Goal: Information Seeking & Learning: Check status

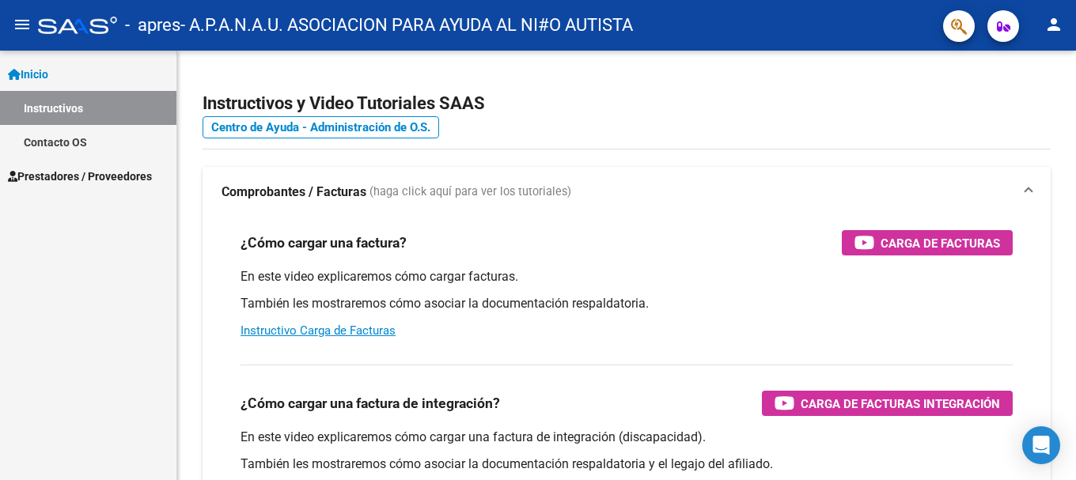
click at [53, 172] on span "Prestadores / Proveedores" at bounding box center [80, 176] width 144 height 17
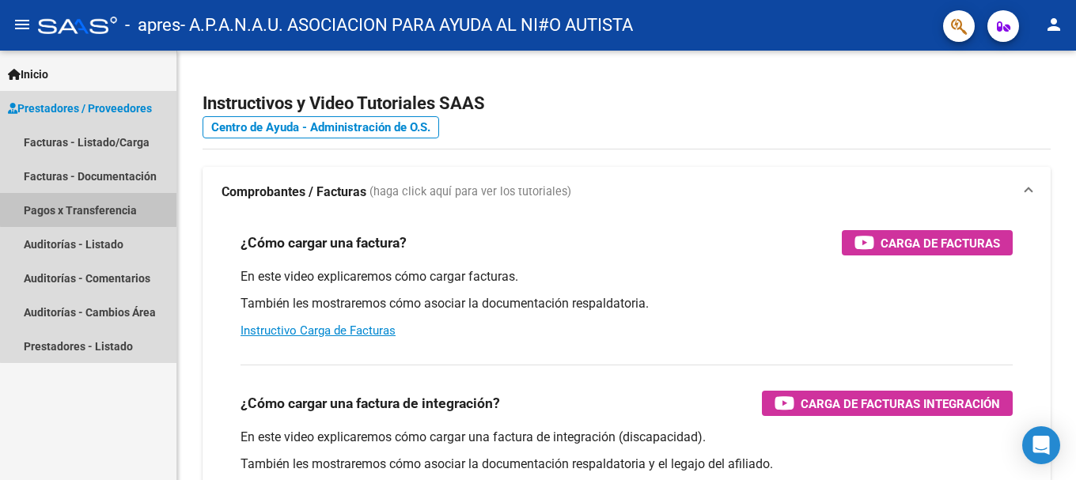
click at [91, 209] on link "Pagos x Transferencia" at bounding box center [88, 210] width 176 height 34
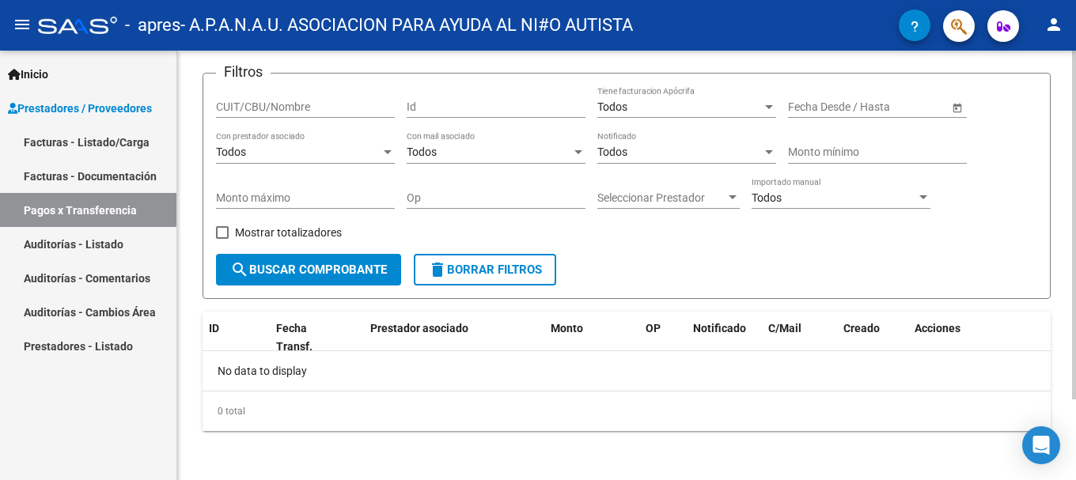
scroll to position [100, 0]
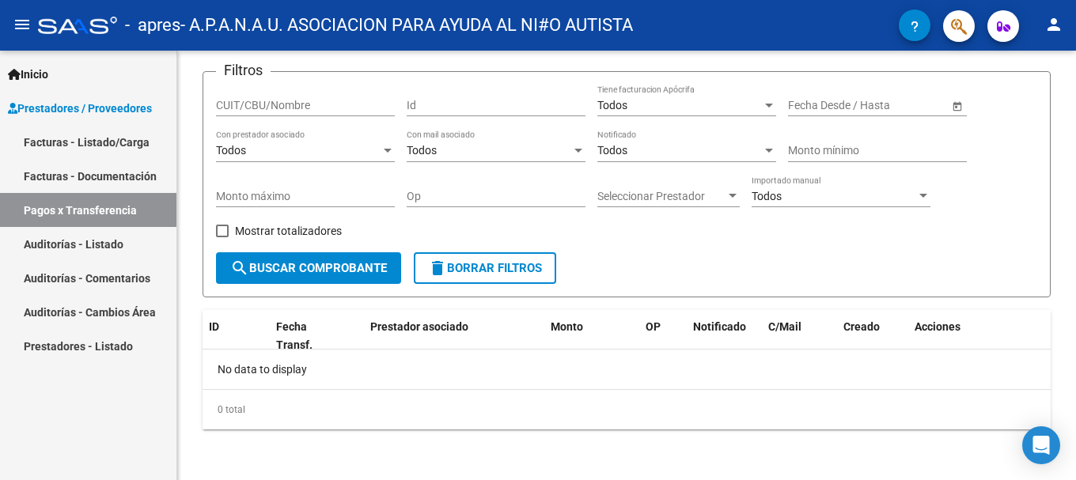
click at [99, 170] on link "Facturas - Documentación" at bounding box center [88, 176] width 176 height 34
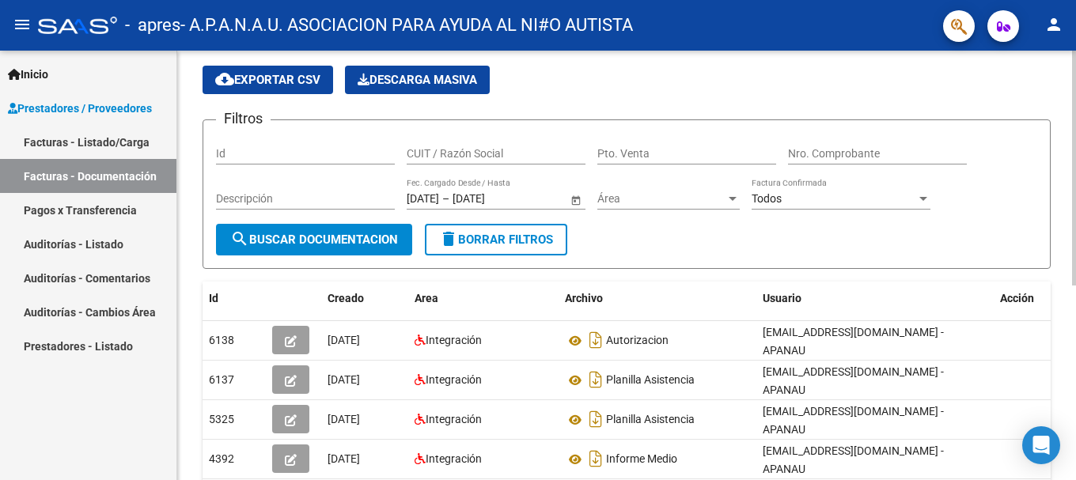
scroll to position [40, 0]
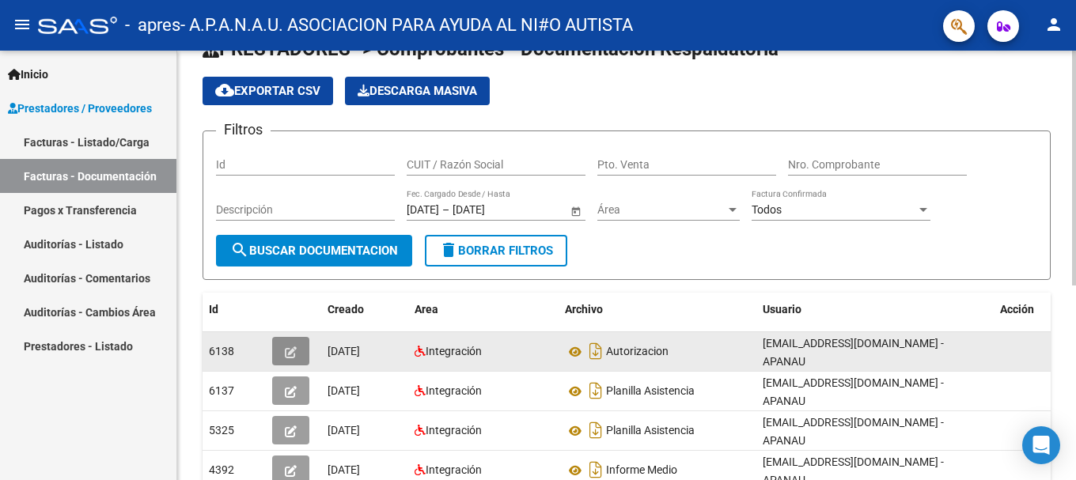
click at [285, 346] on icon "button" at bounding box center [291, 352] width 12 height 12
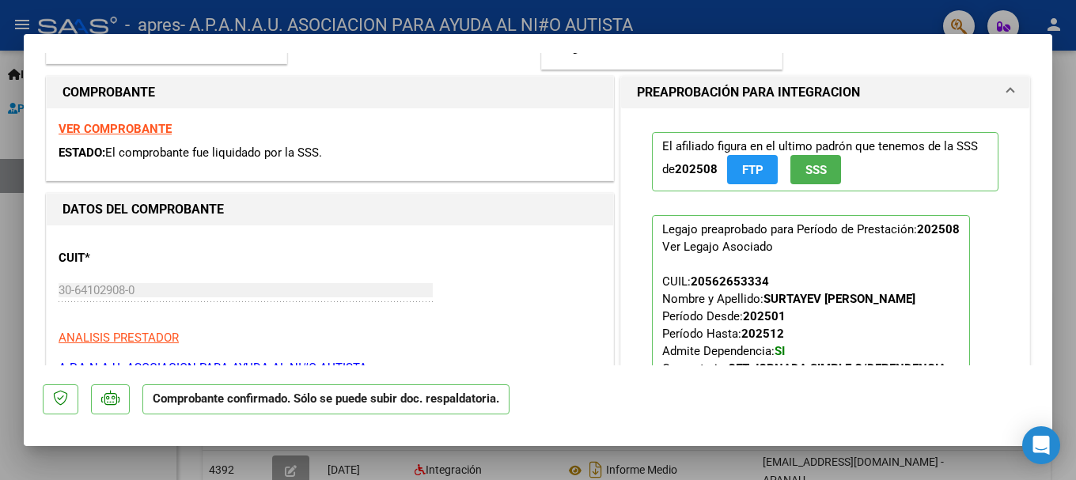
scroll to position [0, 0]
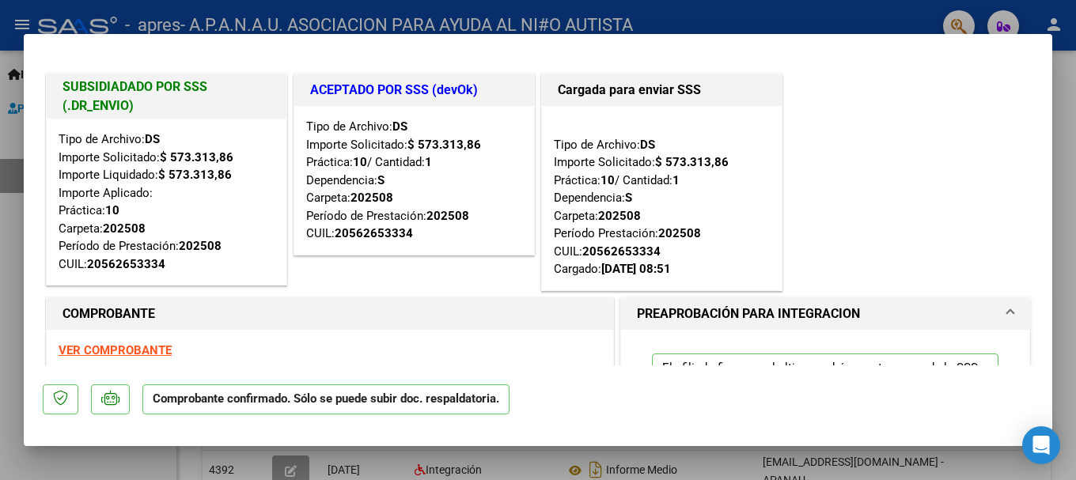
click at [25, 21] on div at bounding box center [538, 240] width 1076 height 480
type input "$ 0,00"
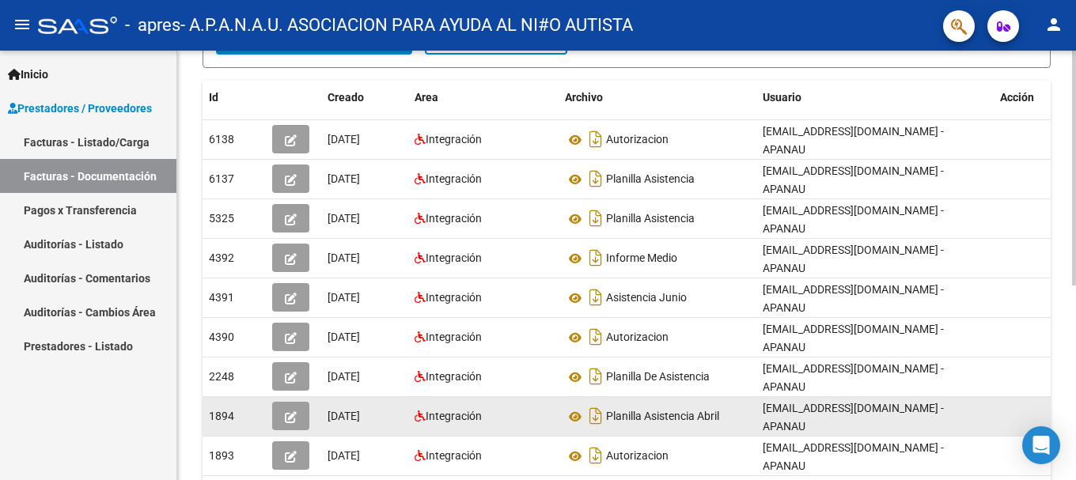
scroll to position [277, 0]
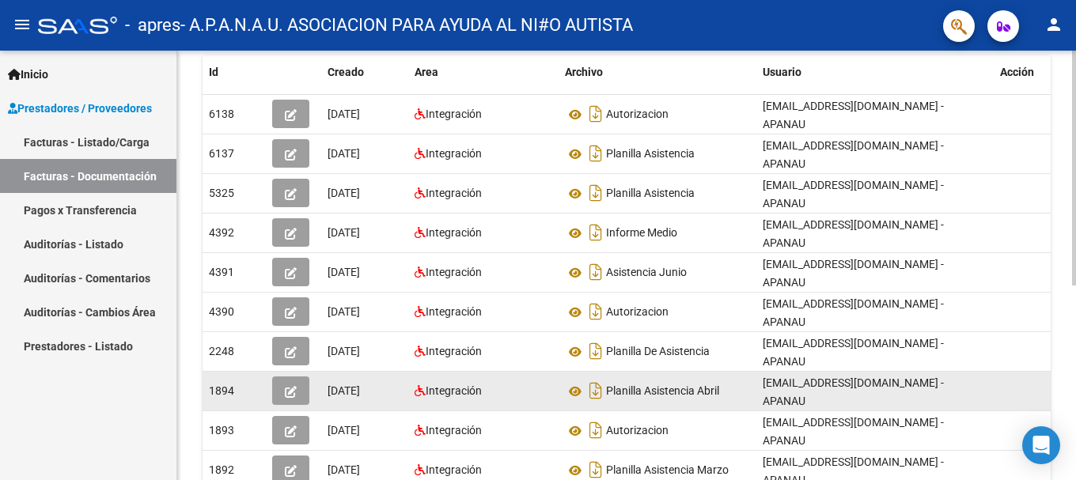
click at [293, 386] on icon "button" at bounding box center [291, 392] width 12 height 12
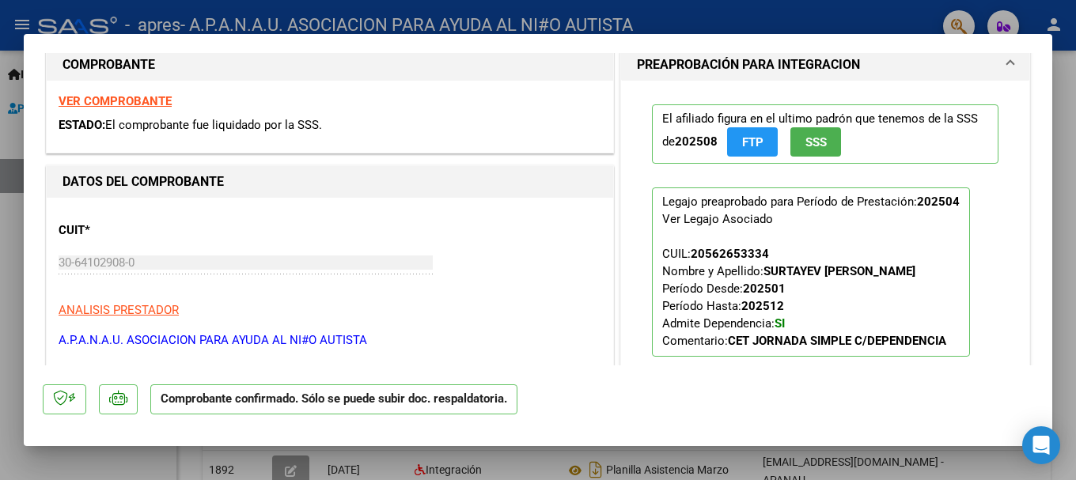
scroll to position [158, 0]
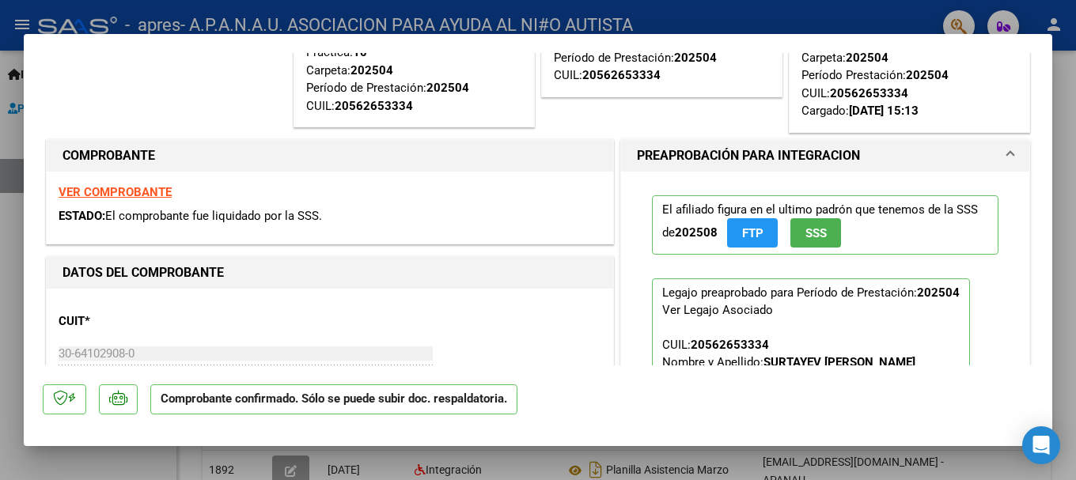
click at [112, 194] on strong "VER COMPROBANTE" at bounding box center [115, 192] width 113 height 14
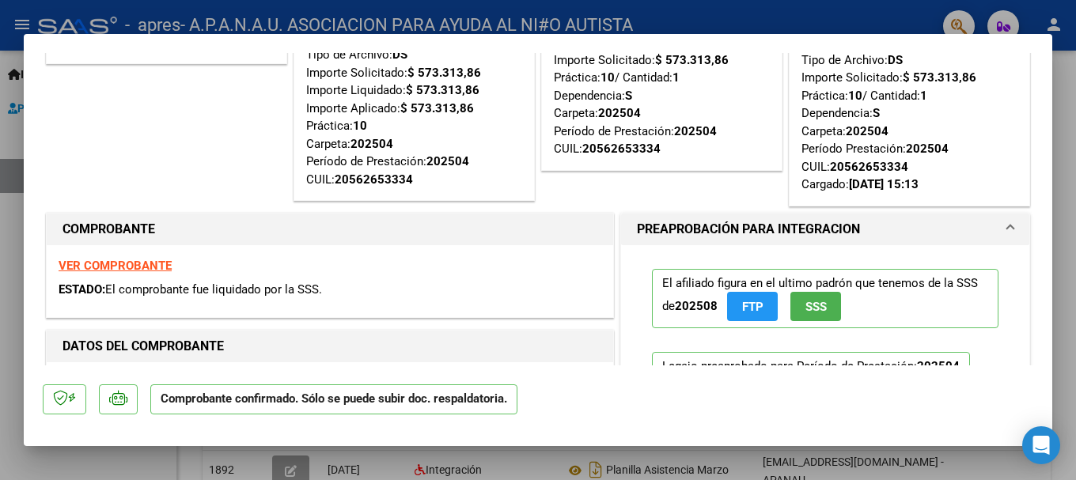
scroll to position [0, 0]
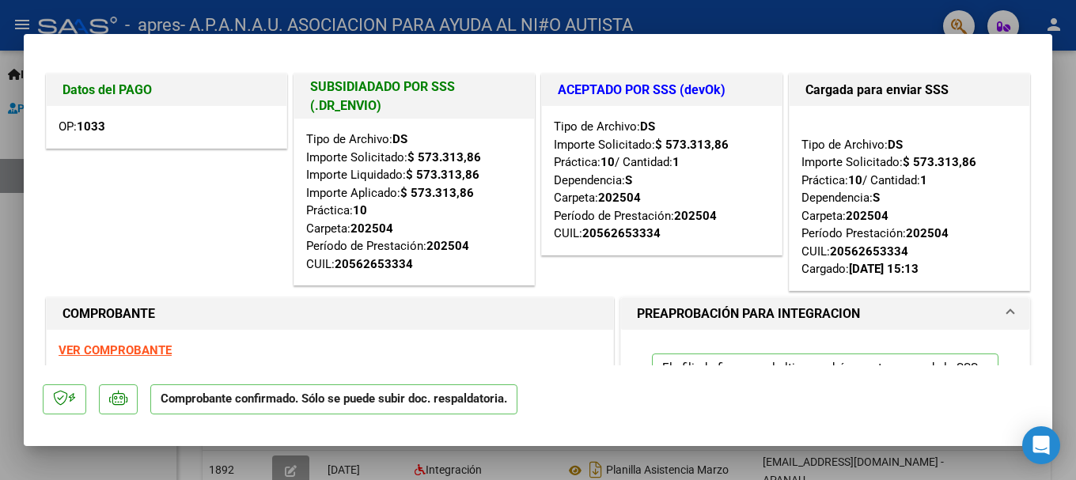
click at [25, 19] on div at bounding box center [538, 240] width 1076 height 480
type input "$ 0,00"
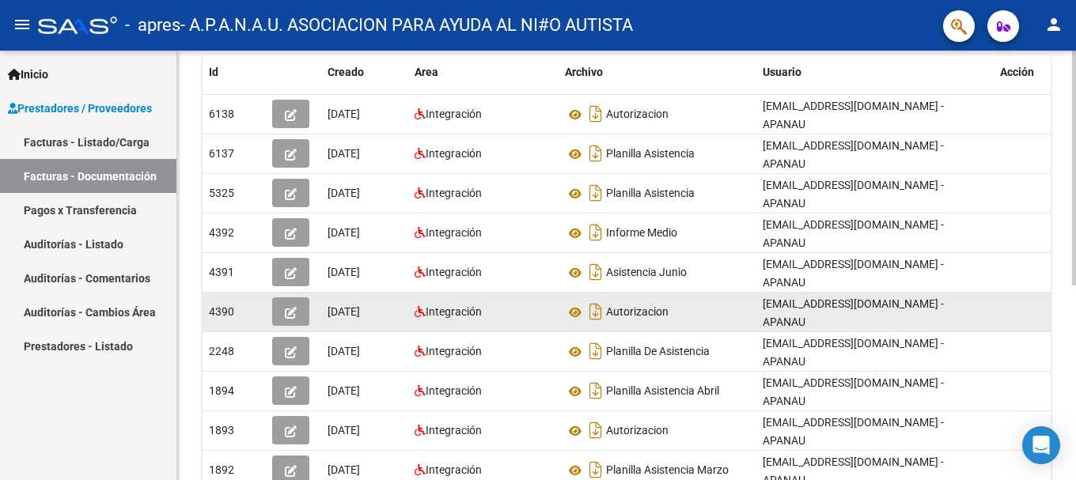
click at [289, 307] on icon "button" at bounding box center [291, 313] width 12 height 12
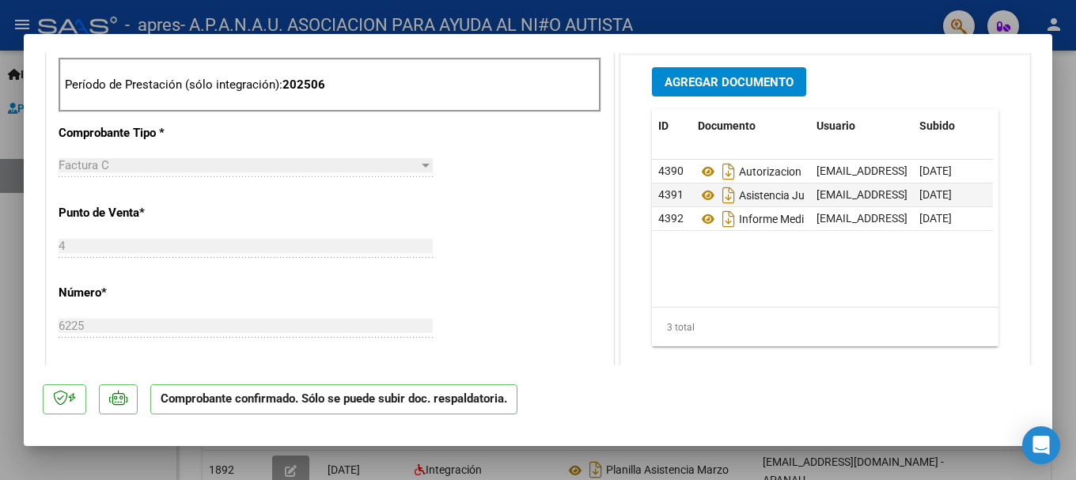
scroll to position [633, 0]
click at [422, 165] on div at bounding box center [426, 165] width 8 height 4
drag, startPoint x: 421, startPoint y: 165, endPoint x: 444, endPoint y: 176, distance: 26.2
click at [422, 165] on div at bounding box center [426, 165] width 8 height 4
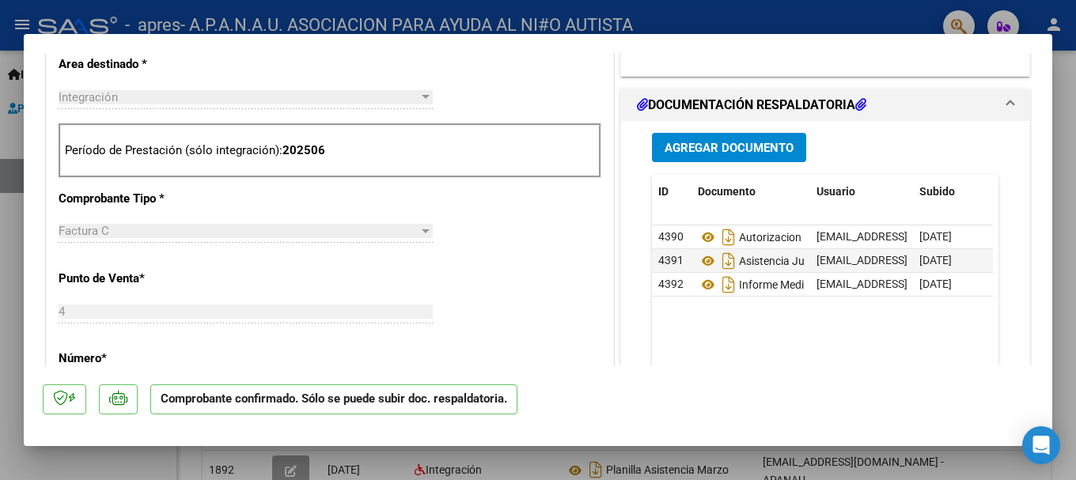
scroll to position [554, 0]
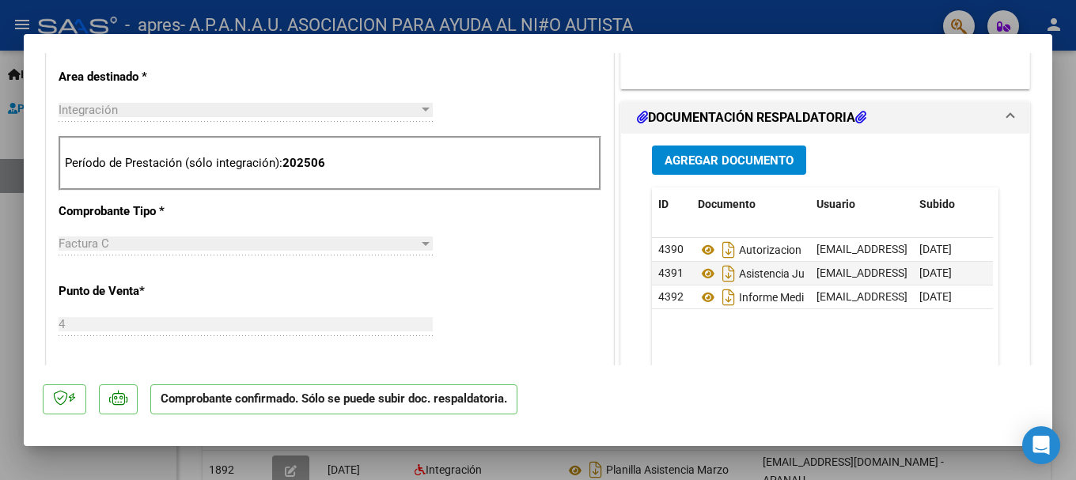
click at [422, 244] on div at bounding box center [426, 244] width 8 height 4
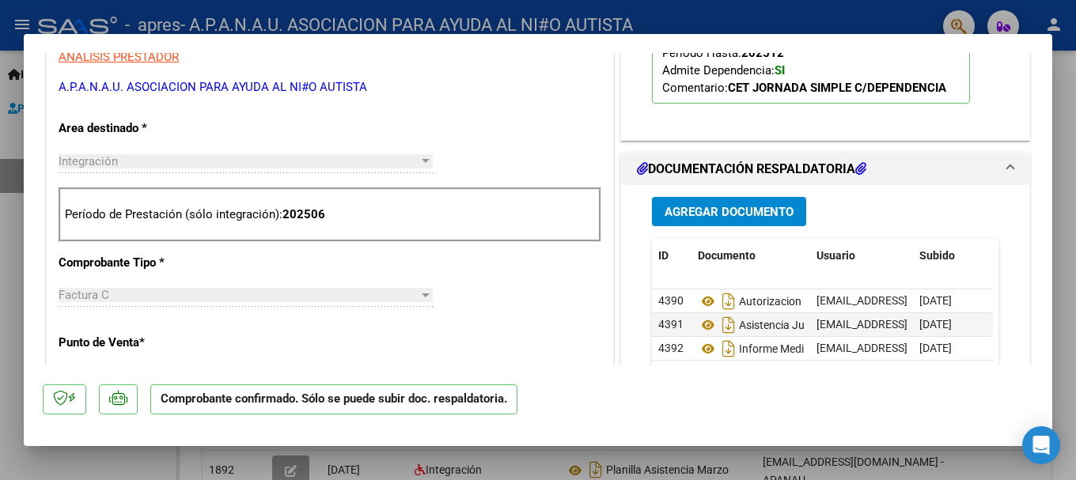
scroll to position [475, 0]
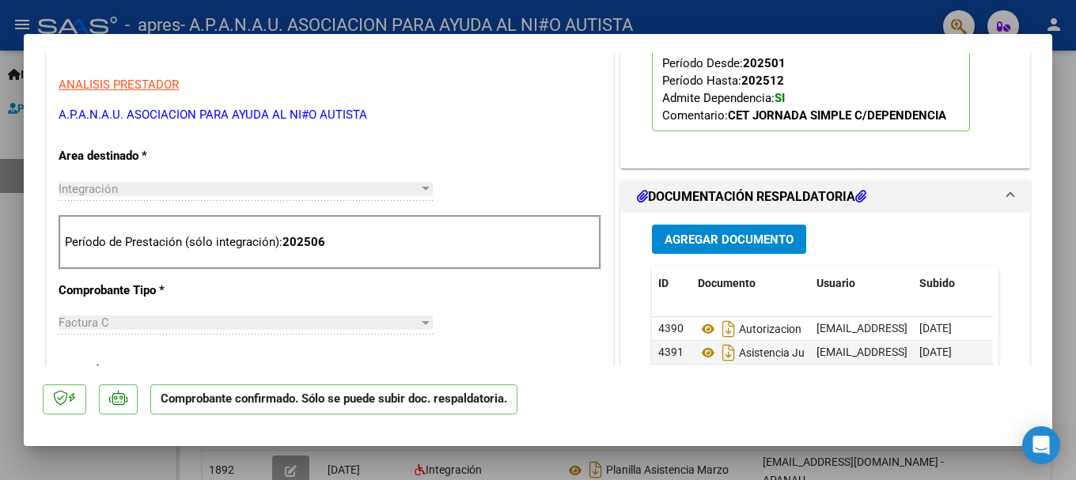
click at [29, 17] on div at bounding box center [538, 240] width 1076 height 480
type input "$ 0,00"
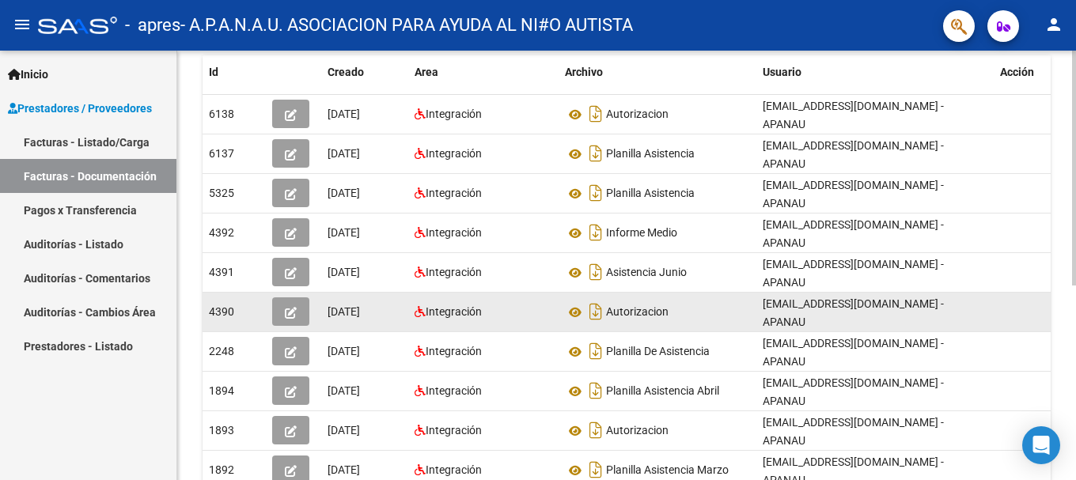
click at [300, 297] on button "button" at bounding box center [290, 311] width 37 height 28
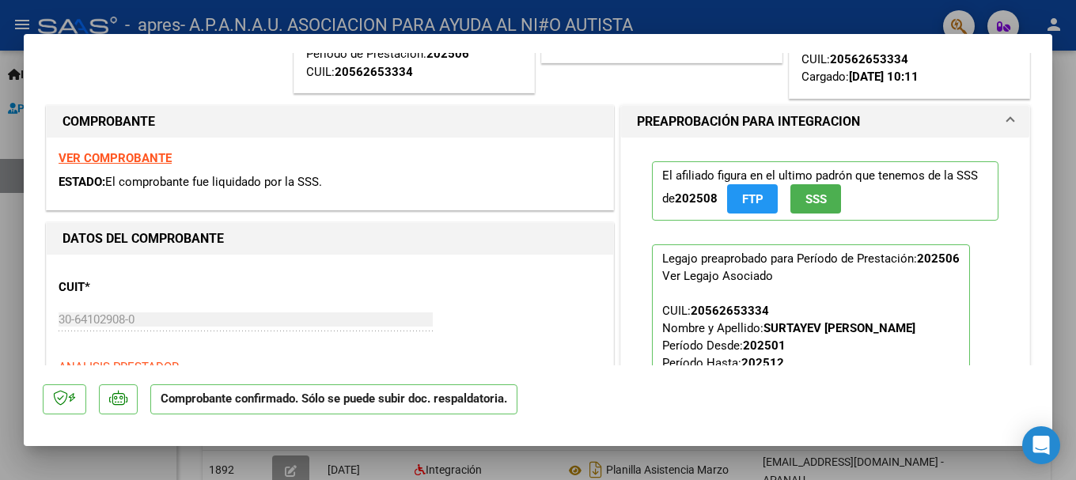
scroll to position [79, 0]
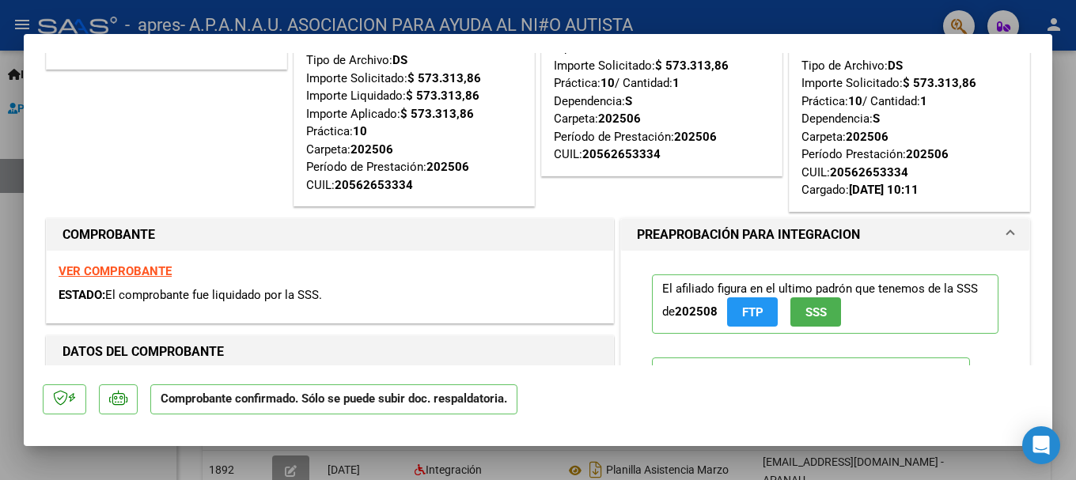
click at [20, 25] on div at bounding box center [538, 240] width 1076 height 480
type input "$ 0,00"
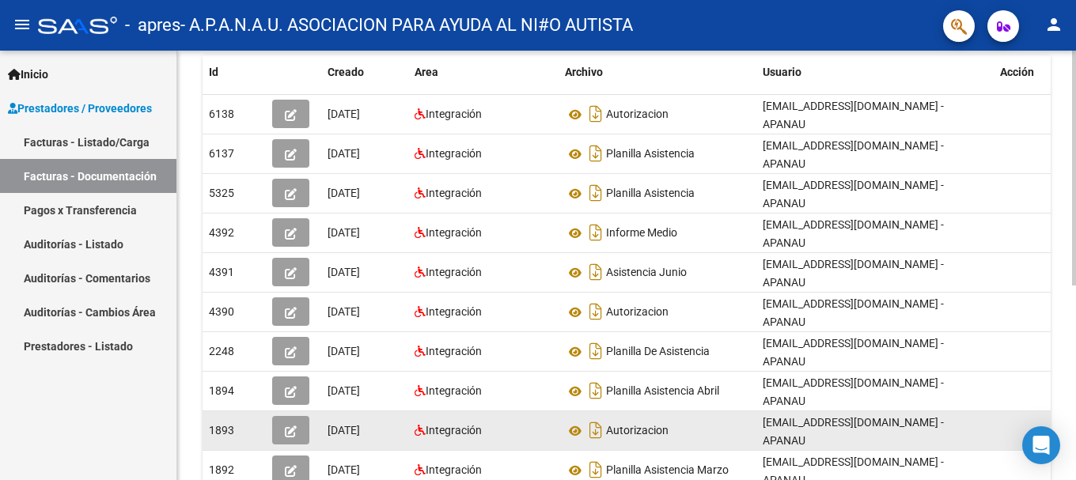
click at [288, 425] on icon "button" at bounding box center [291, 431] width 12 height 12
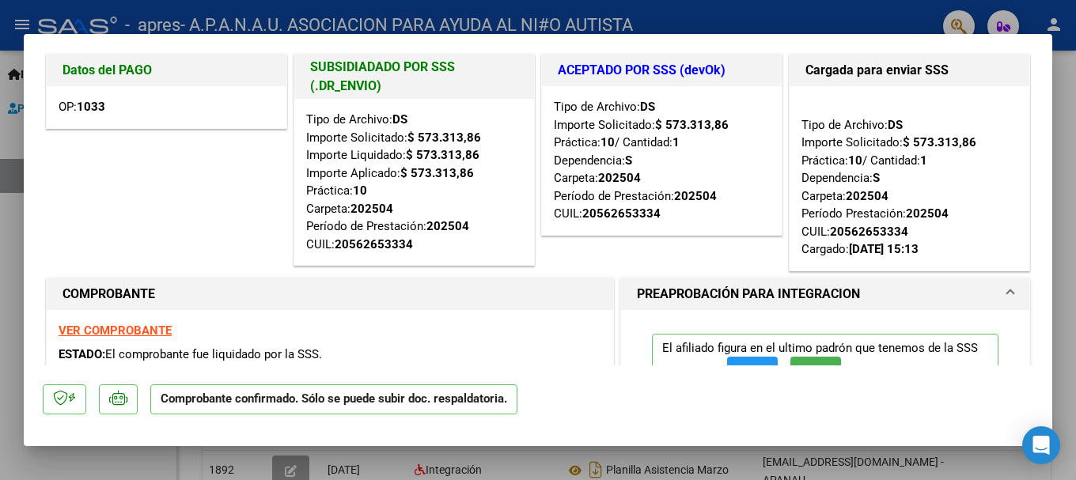
scroll to position [0, 0]
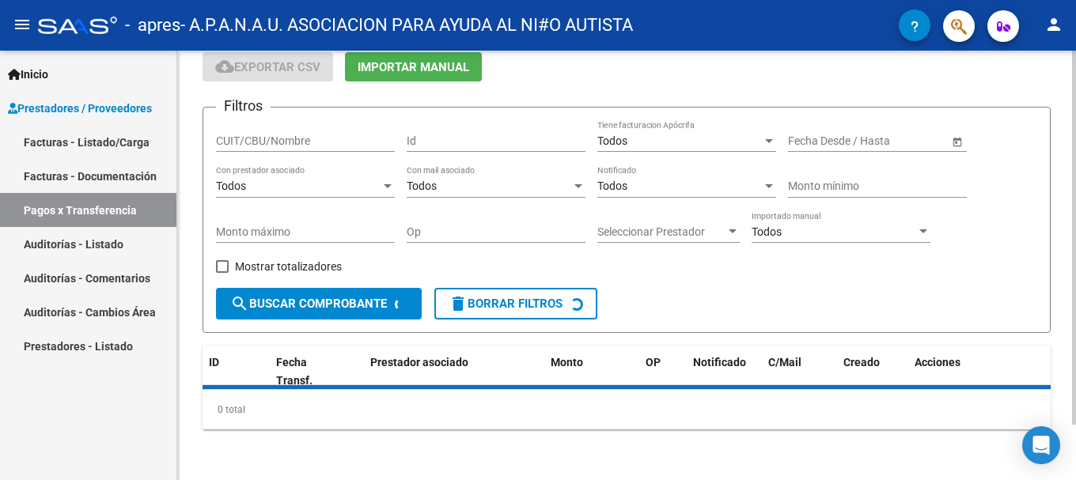
scroll to position [100, 0]
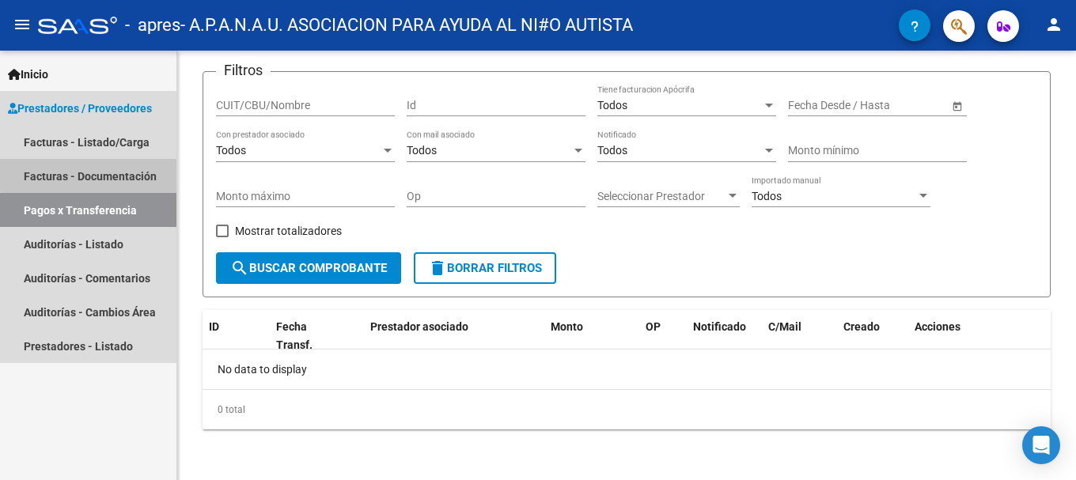
click at [99, 174] on link "Facturas - Documentación" at bounding box center [88, 176] width 176 height 34
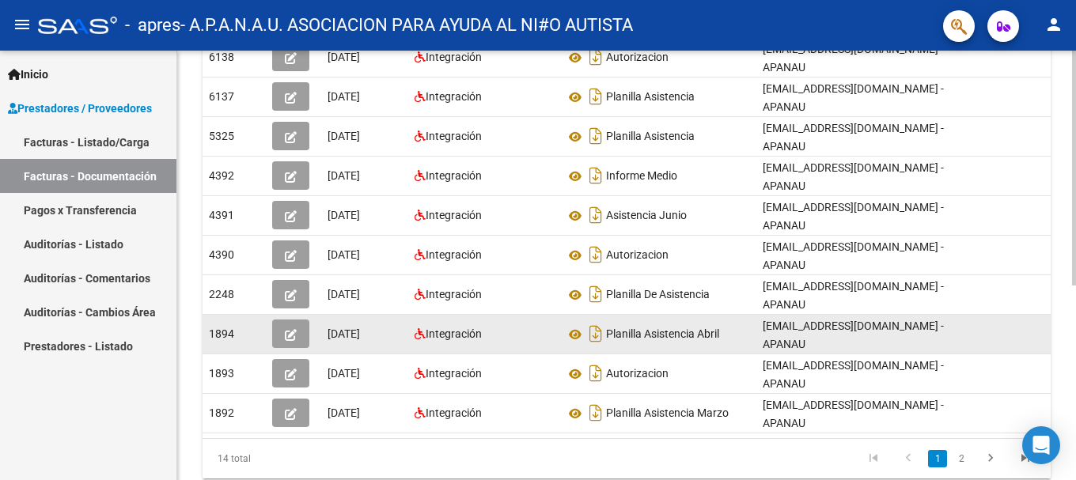
scroll to position [356, 0]
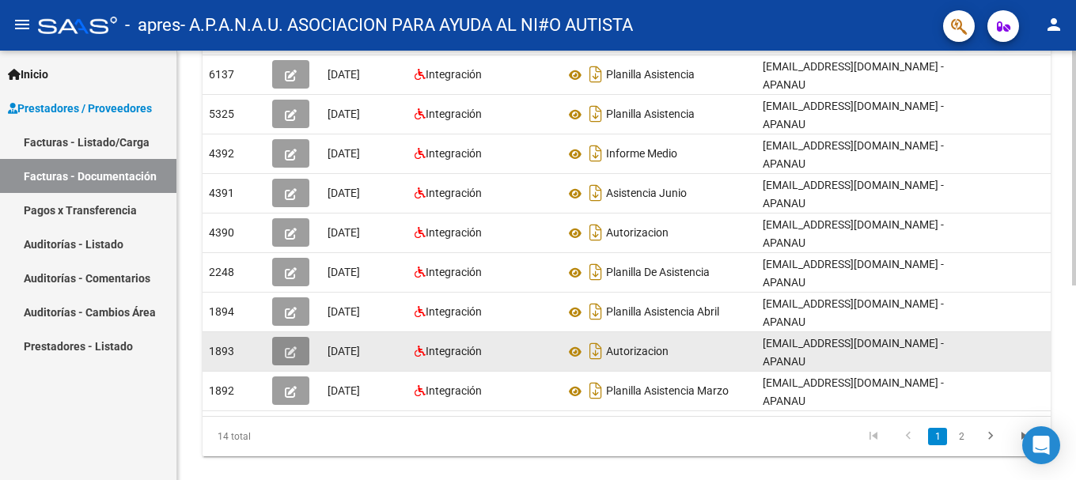
click at [293, 346] on icon "button" at bounding box center [291, 352] width 12 height 12
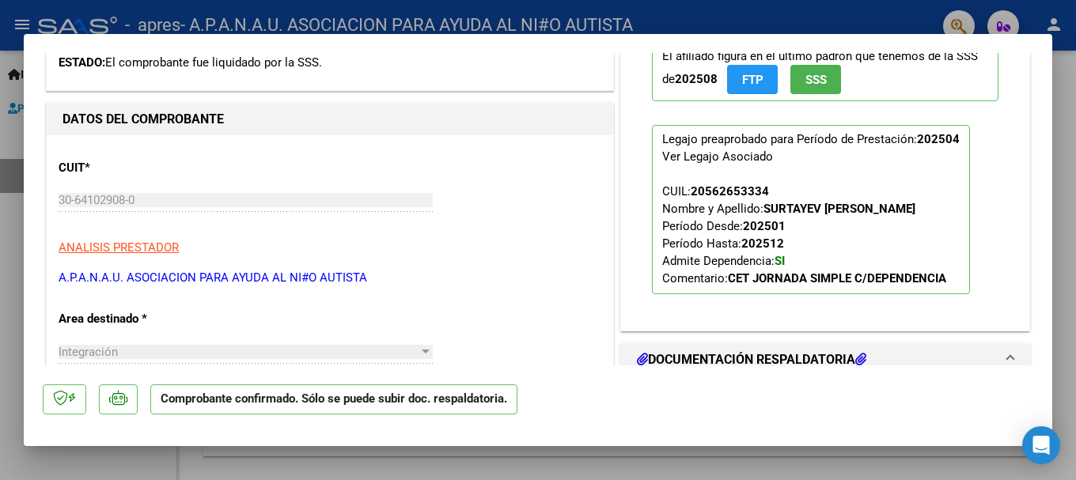
scroll to position [0, 0]
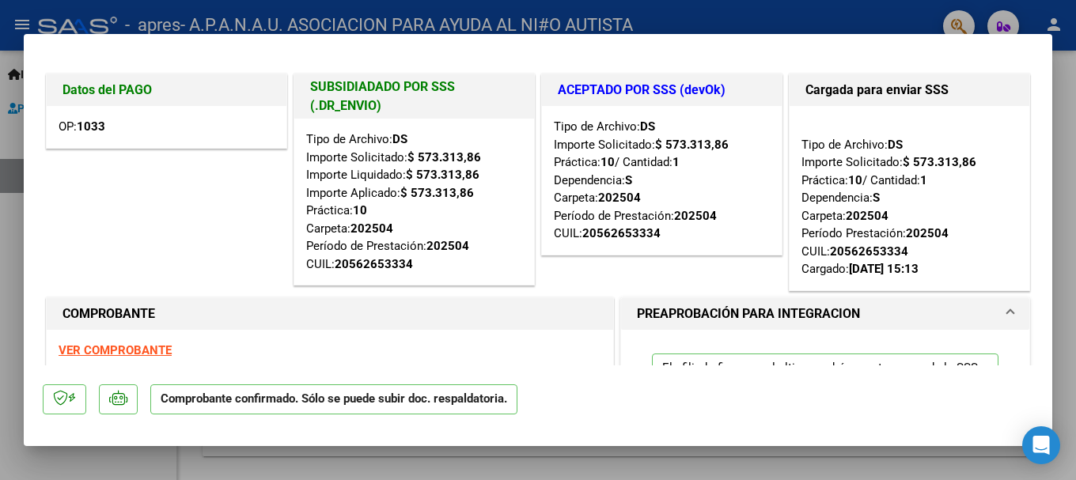
click at [17, 26] on div at bounding box center [538, 240] width 1076 height 480
type input "$ 0,00"
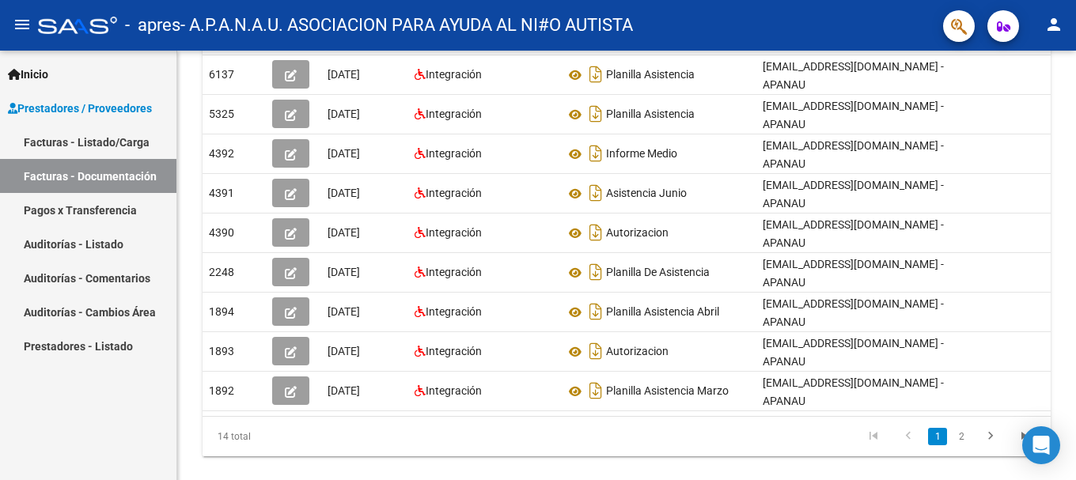
scroll to position [356, 0]
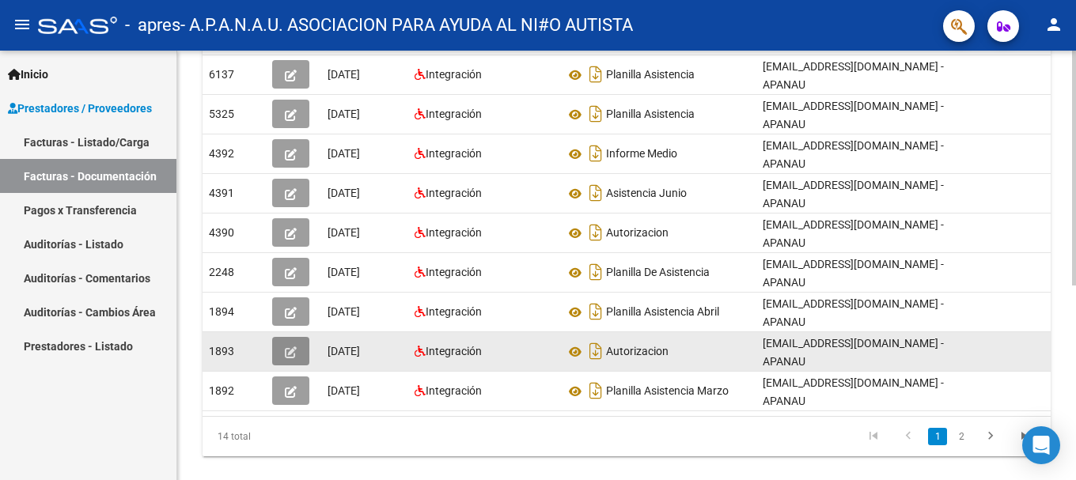
click at [293, 346] on icon "button" at bounding box center [291, 352] width 12 height 12
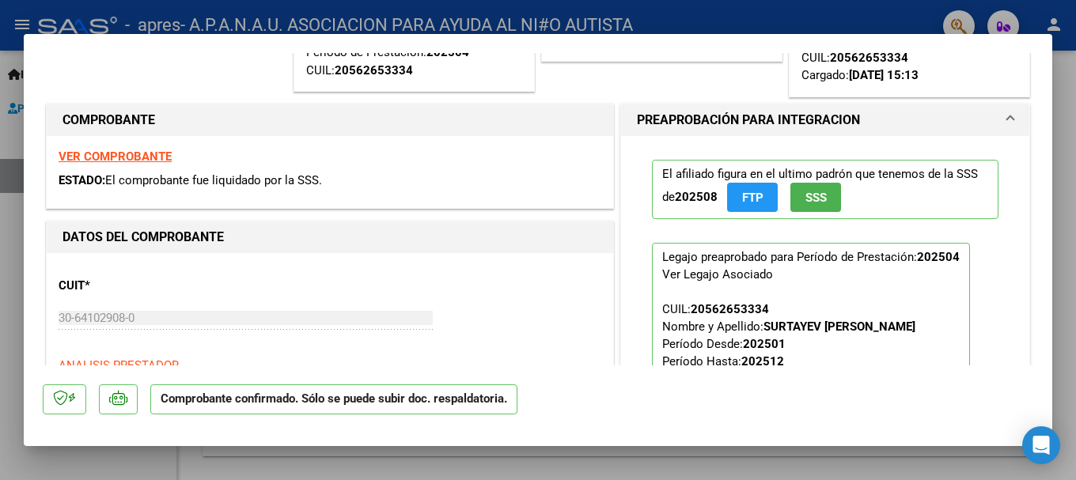
scroll to position [0, 0]
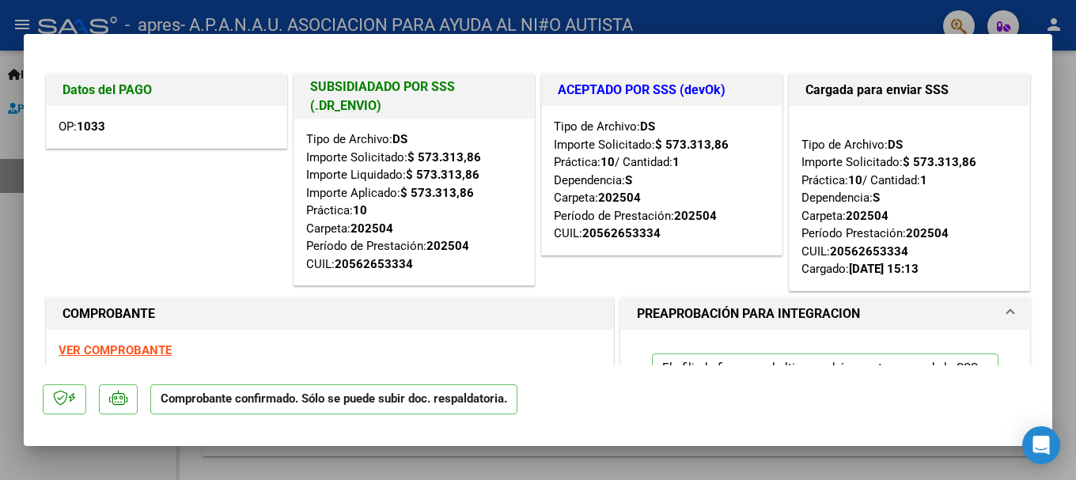
click at [26, 19] on div at bounding box center [538, 240] width 1076 height 480
type input "$ 0,00"
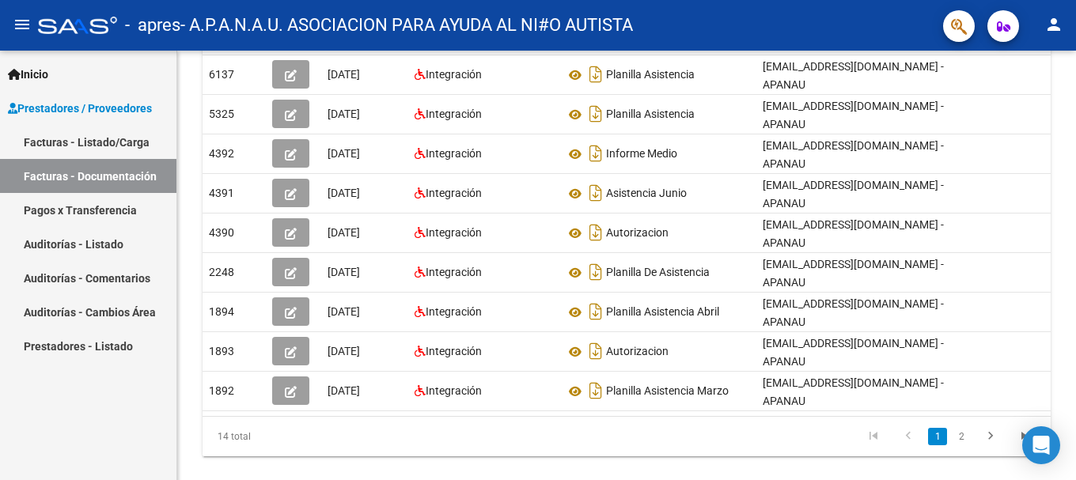
scroll to position [356, 0]
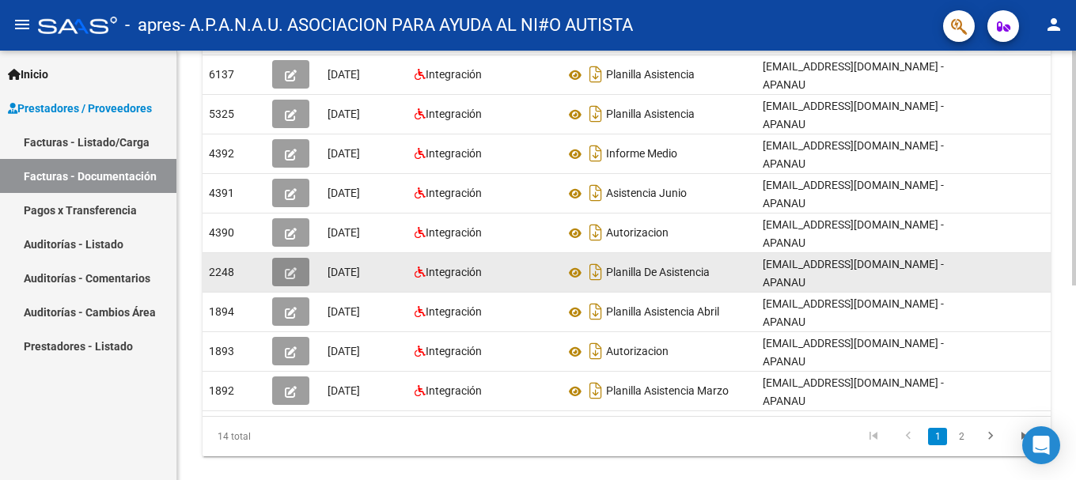
click at [292, 267] on icon "button" at bounding box center [291, 273] width 12 height 12
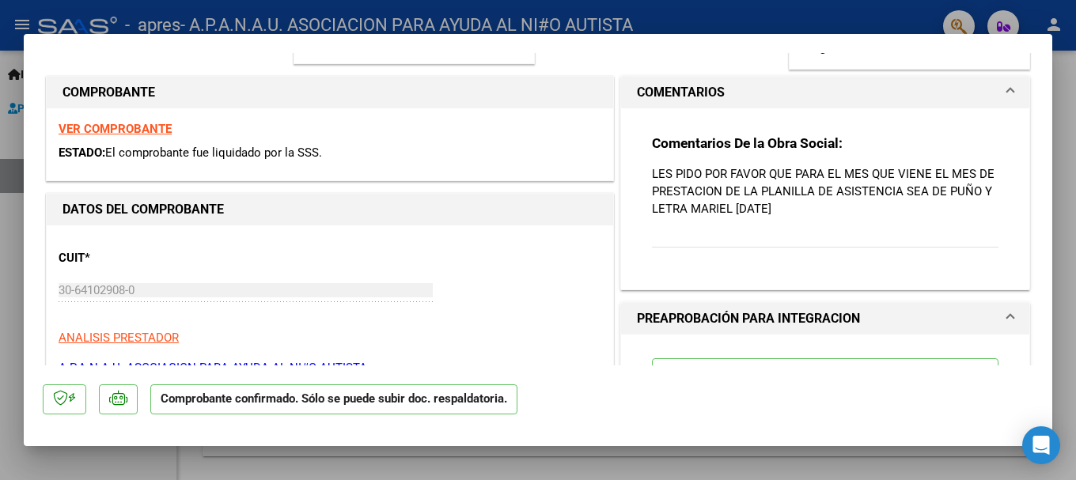
scroll to position [0, 0]
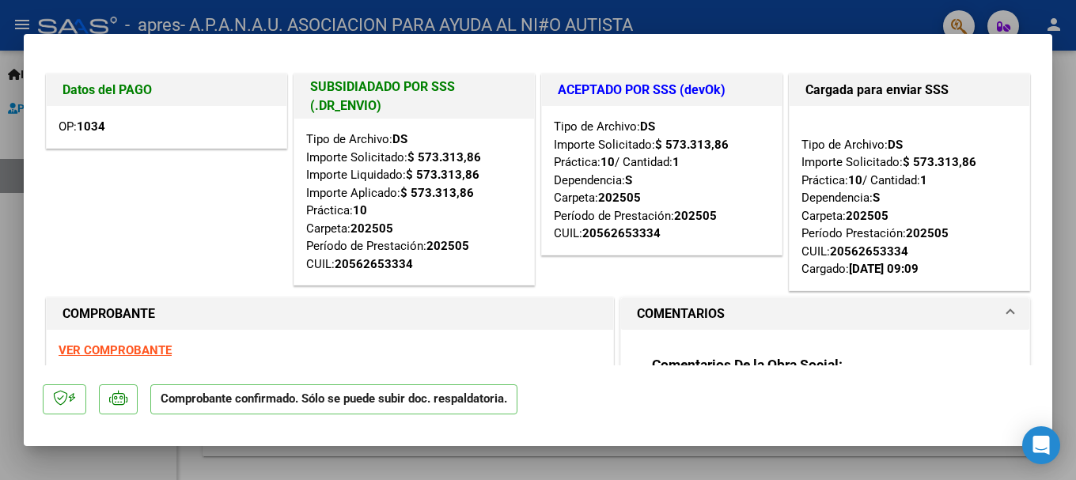
click at [18, 19] on div at bounding box center [538, 240] width 1076 height 480
type input "$ 0,00"
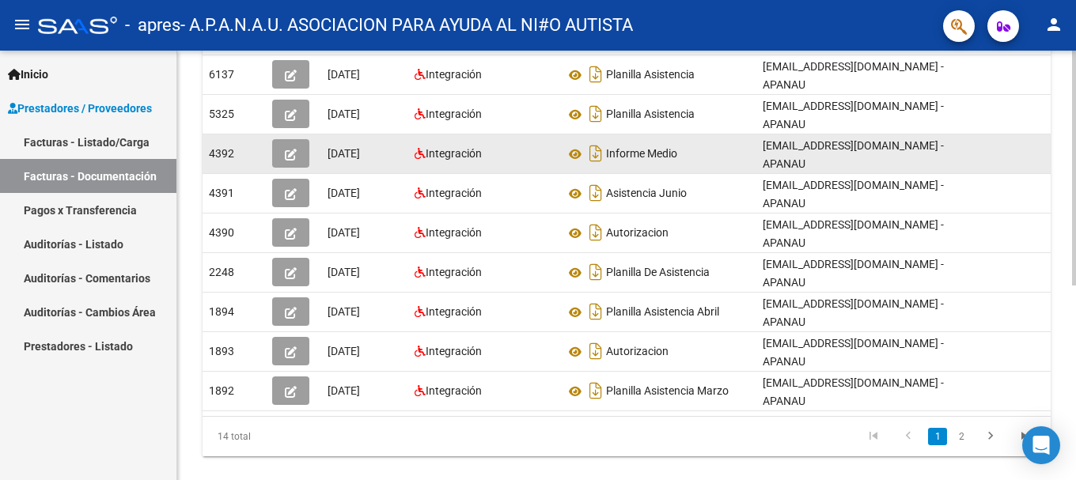
scroll to position [356, 0]
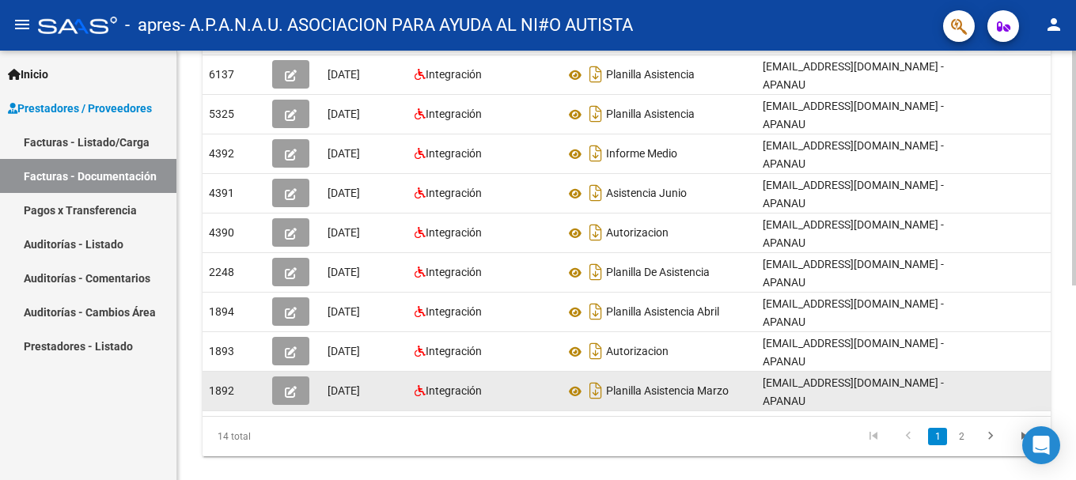
click at [293, 386] on icon "button" at bounding box center [291, 392] width 12 height 12
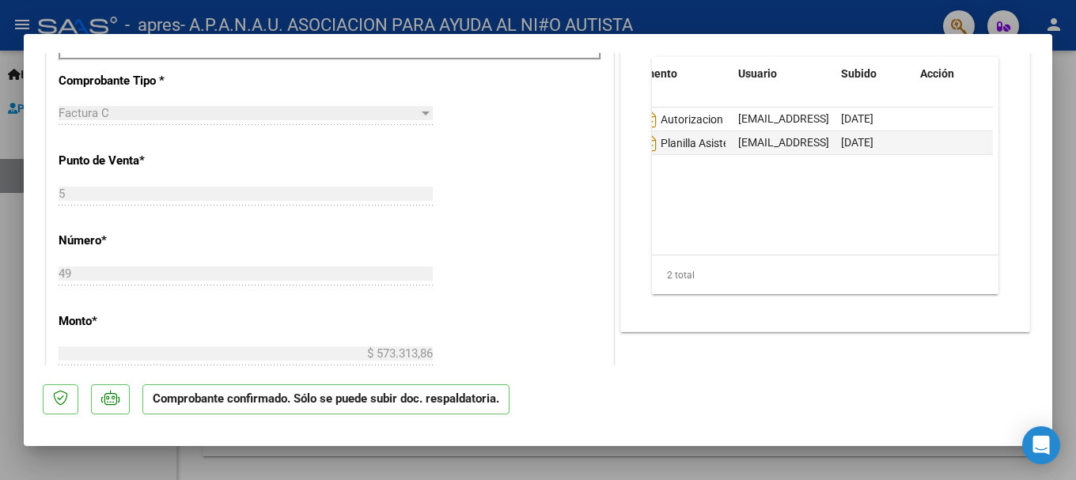
scroll to position [475, 0]
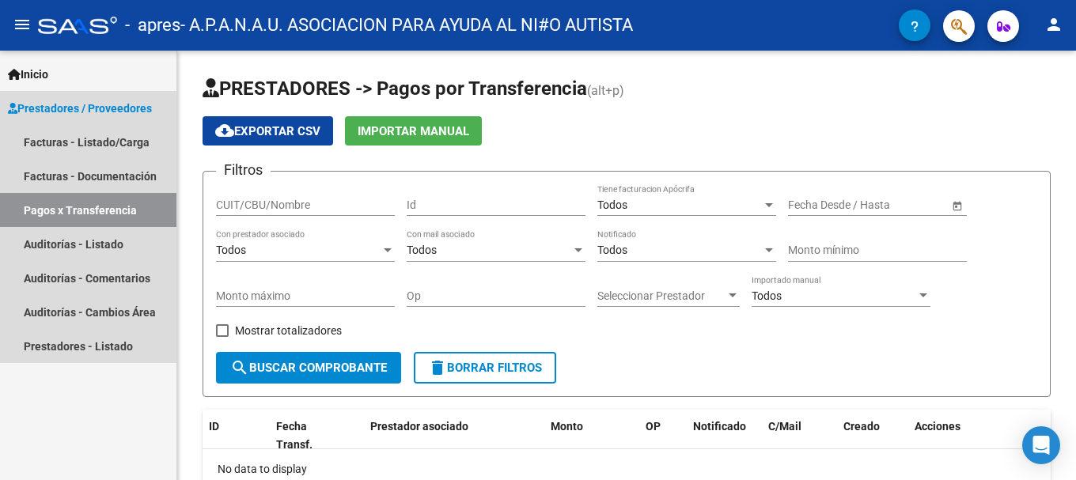
click at [128, 208] on link "Pagos x Transferencia" at bounding box center [88, 210] width 176 height 34
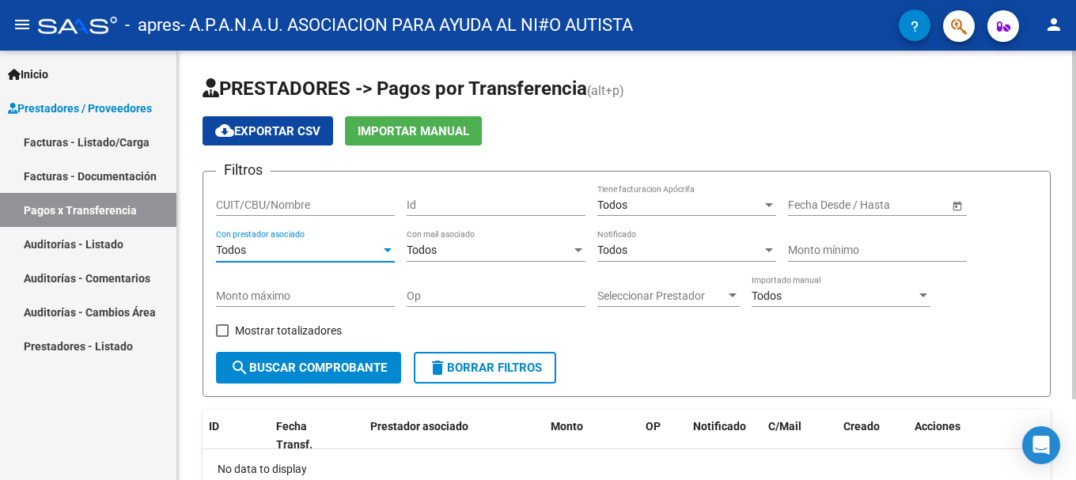
click at [387, 250] on div at bounding box center [388, 250] width 8 height 4
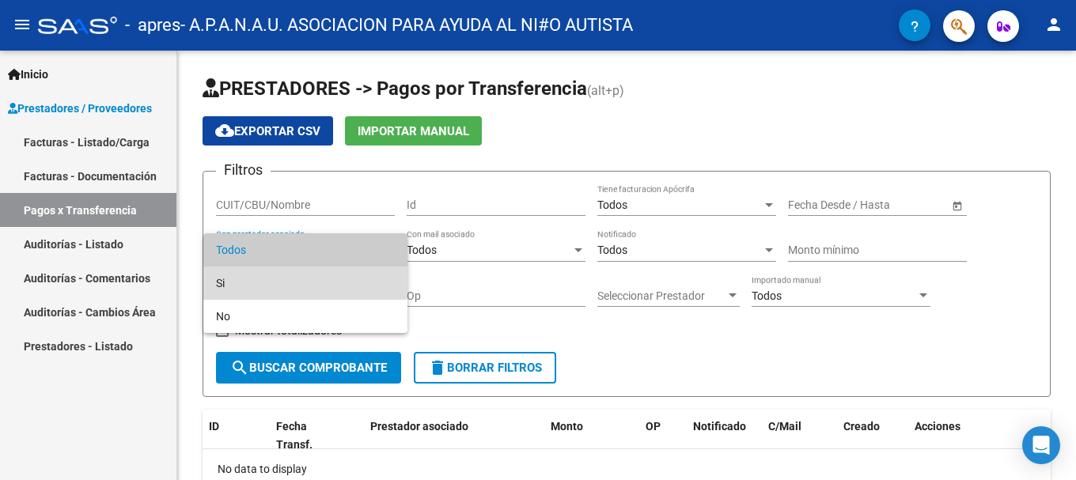
click at [271, 278] on span "Si" at bounding box center [305, 283] width 179 height 33
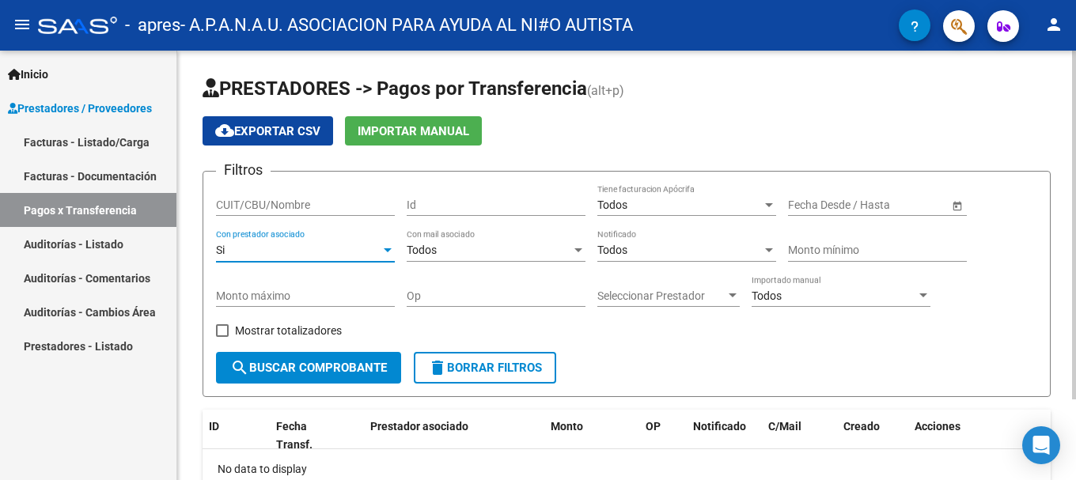
click at [577, 255] on div at bounding box center [578, 250] width 14 height 13
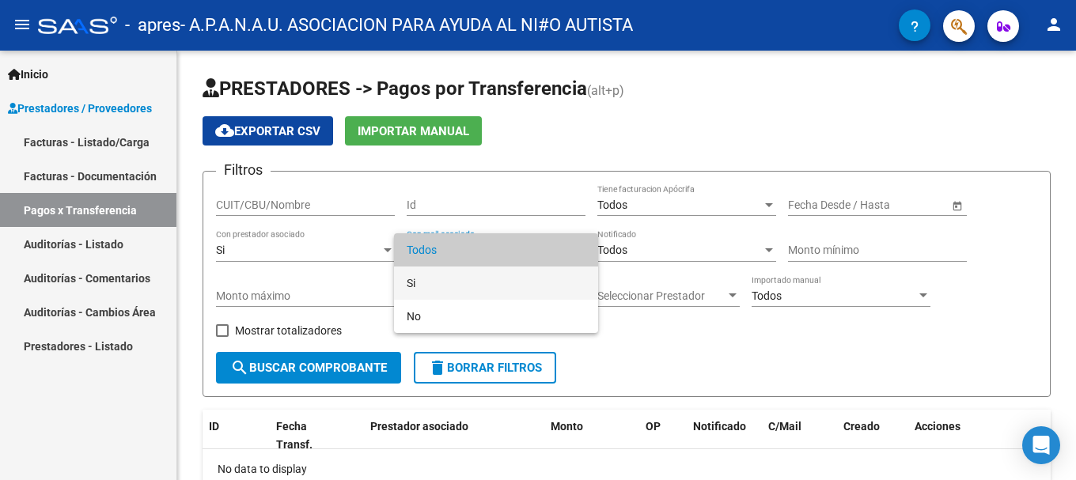
click at [438, 284] on span "Si" at bounding box center [495, 283] width 179 height 33
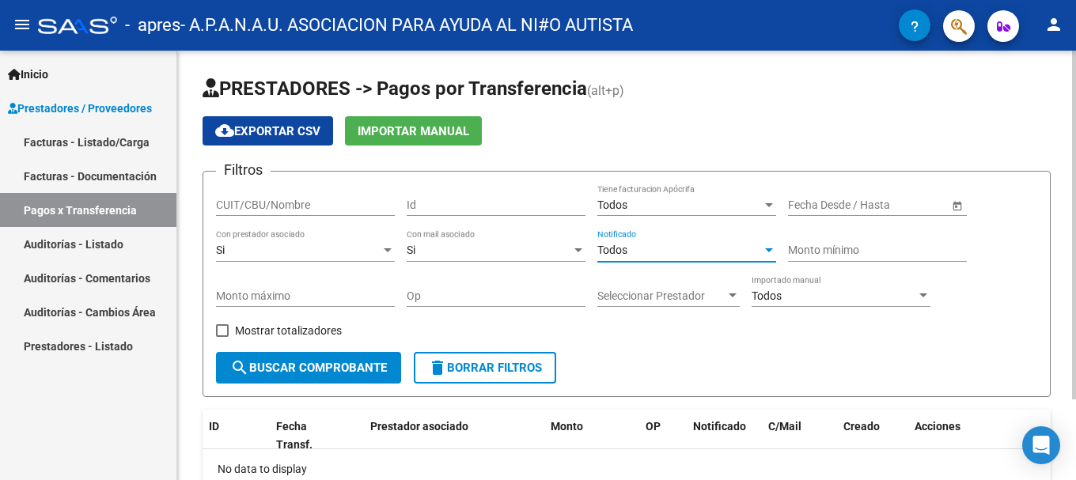
click at [771, 249] on div at bounding box center [769, 250] width 8 height 4
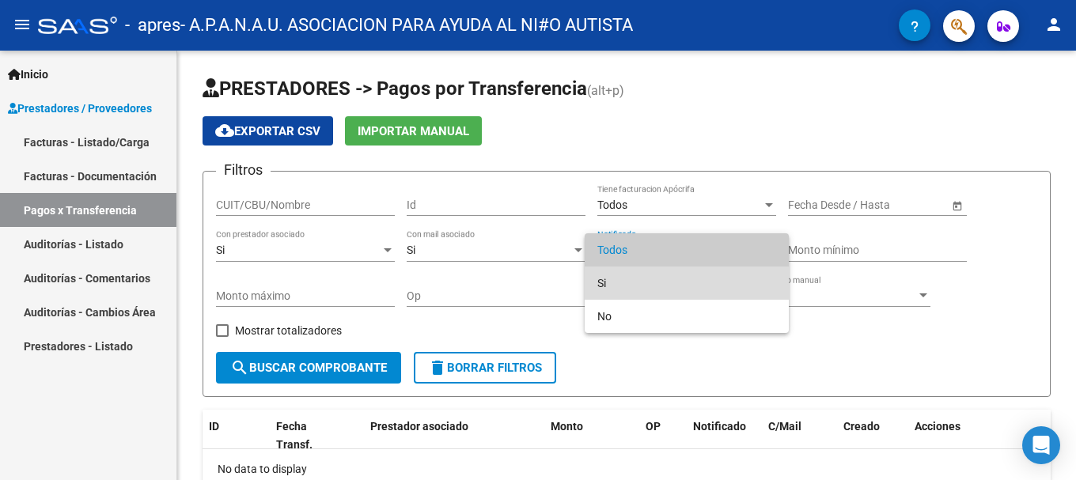
click at [686, 284] on span "Si" at bounding box center [686, 283] width 179 height 33
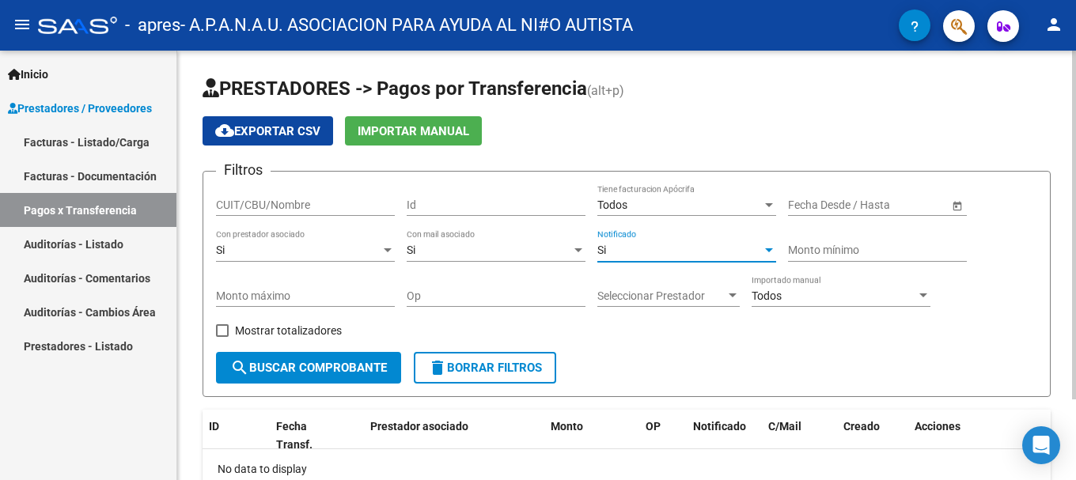
click at [311, 372] on span "search Buscar Comprobante" at bounding box center [308, 368] width 157 height 14
click at [914, 26] on icon "button" at bounding box center [914, 27] width 8 height 12
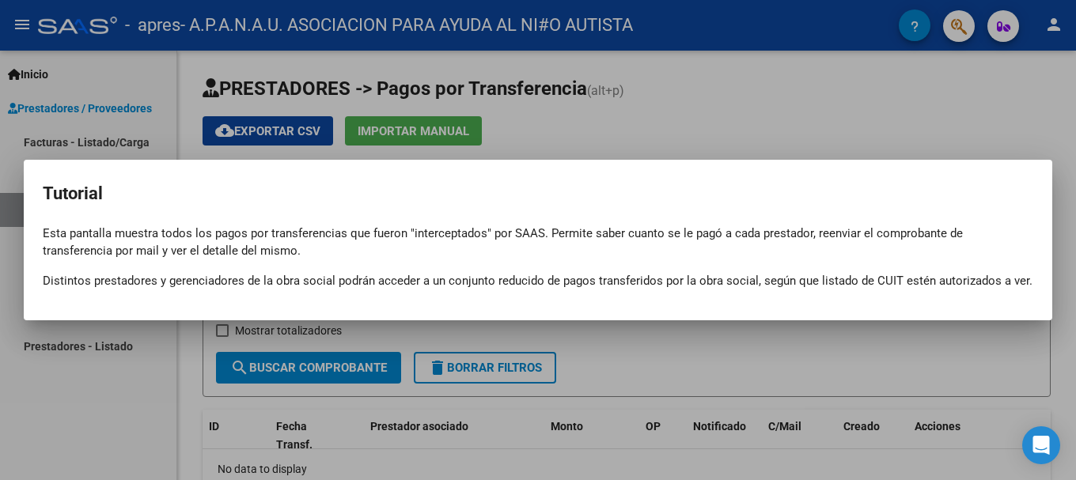
click at [839, 67] on div at bounding box center [538, 240] width 1076 height 480
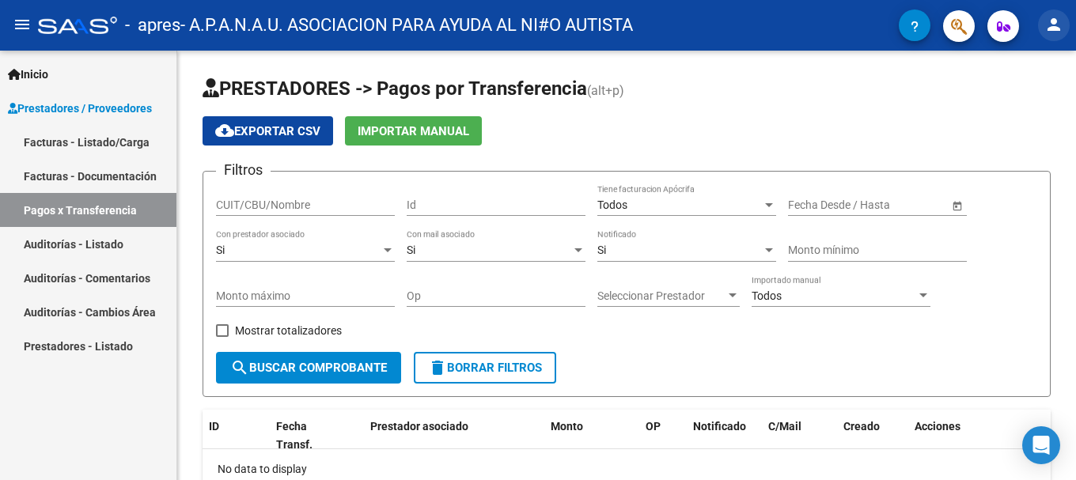
click at [1054, 25] on mat-icon "person" at bounding box center [1053, 24] width 19 height 19
click at [327, 365] on div at bounding box center [538, 240] width 1076 height 480
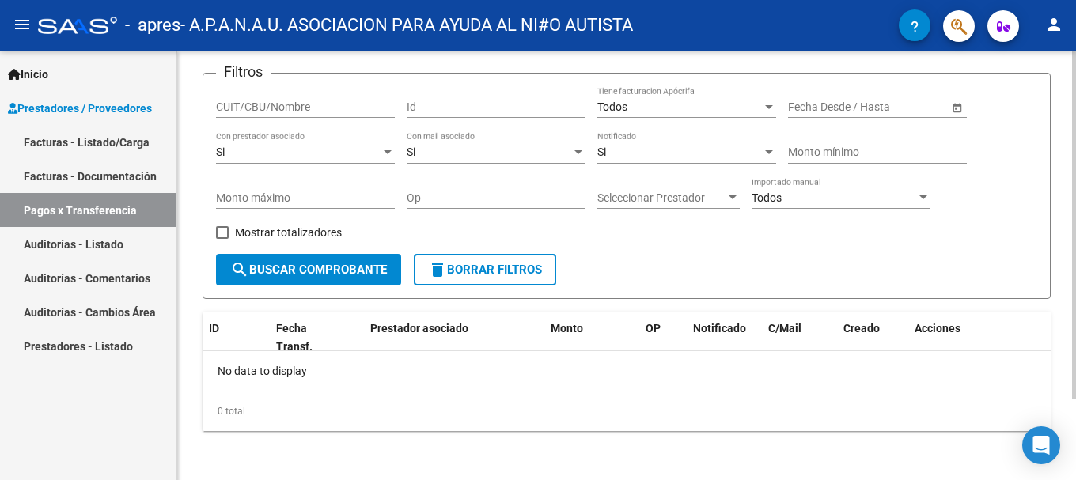
scroll to position [100, 0]
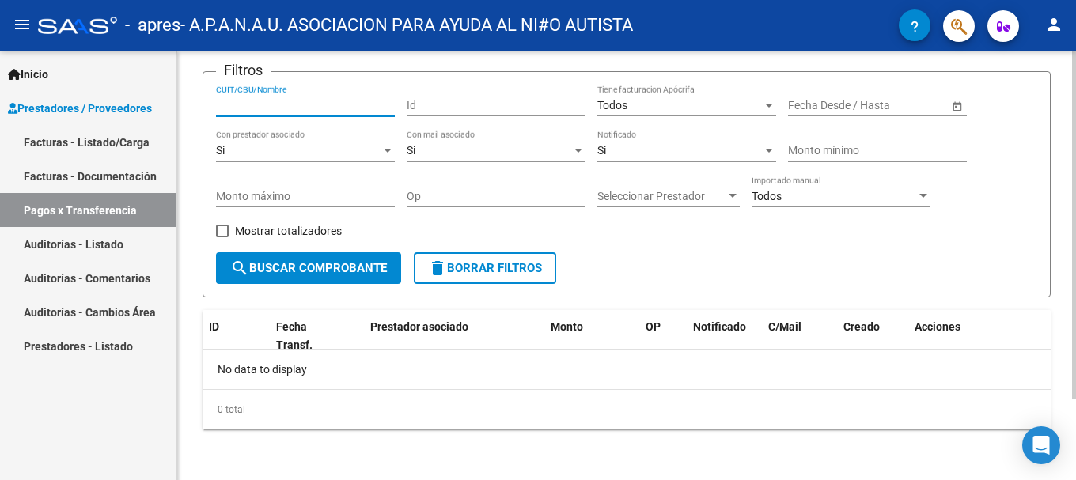
click at [327, 102] on input "CUIT/CBU/Nombre" at bounding box center [305, 105] width 179 height 13
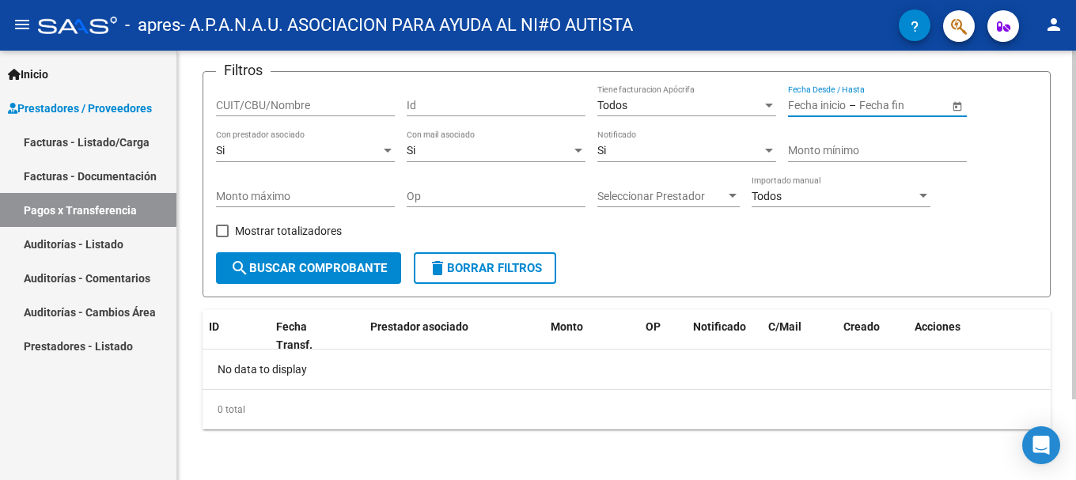
click at [918, 108] on input "text" at bounding box center [898, 105] width 78 height 13
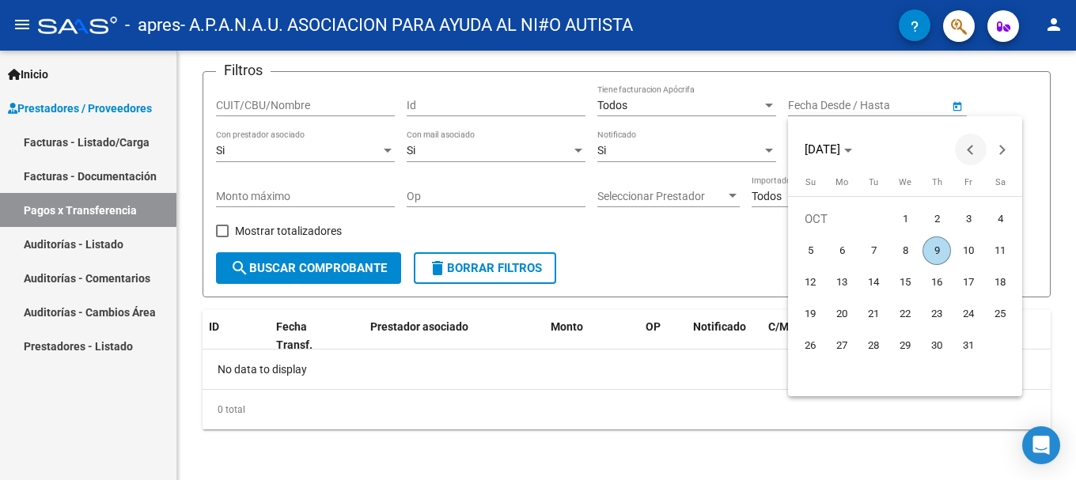
click at [966, 145] on span "Previous month" at bounding box center [971, 150] width 32 height 32
click at [968, 142] on span "Previous month" at bounding box center [971, 150] width 32 height 32
click at [966, 145] on span "Previous month" at bounding box center [971, 150] width 32 height 32
click at [971, 141] on span "Previous month" at bounding box center [971, 150] width 32 height 32
click at [807, 241] on span "1" at bounding box center [810, 250] width 28 height 28
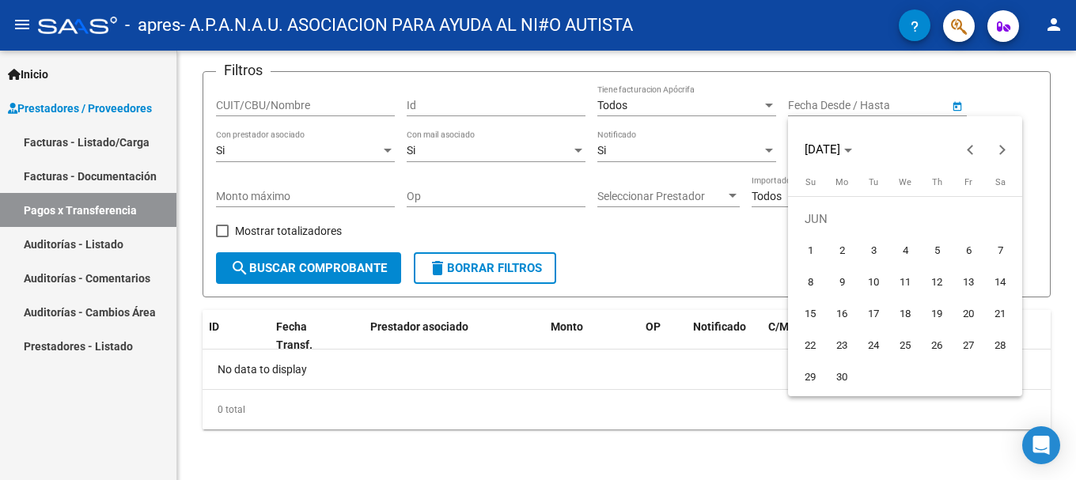
type input "[DATE]"
click at [1000, 150] on button "Next month" at bounding box center [1002, 150] width 32 height 32
click at [1003, 148] on button "Next month" at bounding box center [1002, 150] width 32 height 32
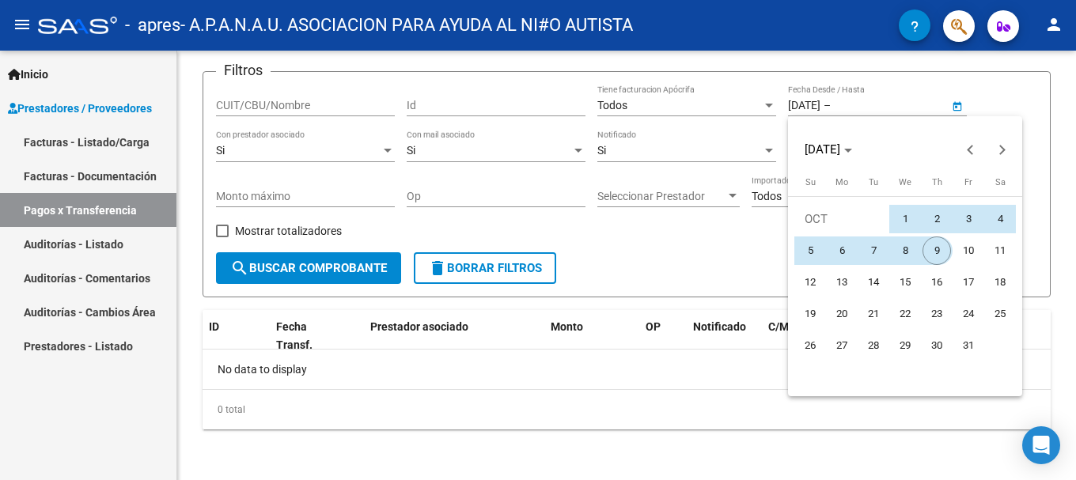
click at [937, 251] on span "9" at bounding box center [936, 250] width 28 height 28
type input "[DATE]"
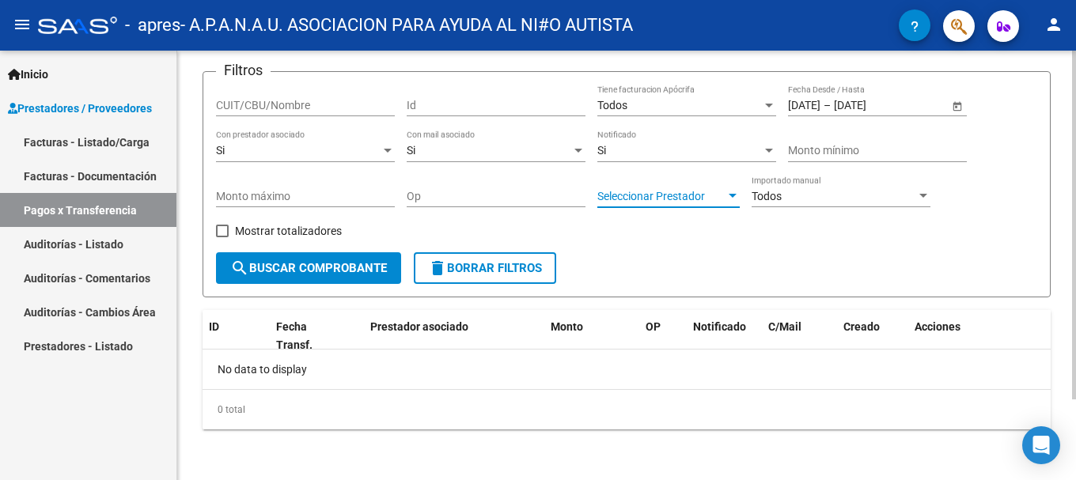
click at [719, 196] on span "Seleccionar Prestador" at bounding box center [661, 196] width 128 height 13
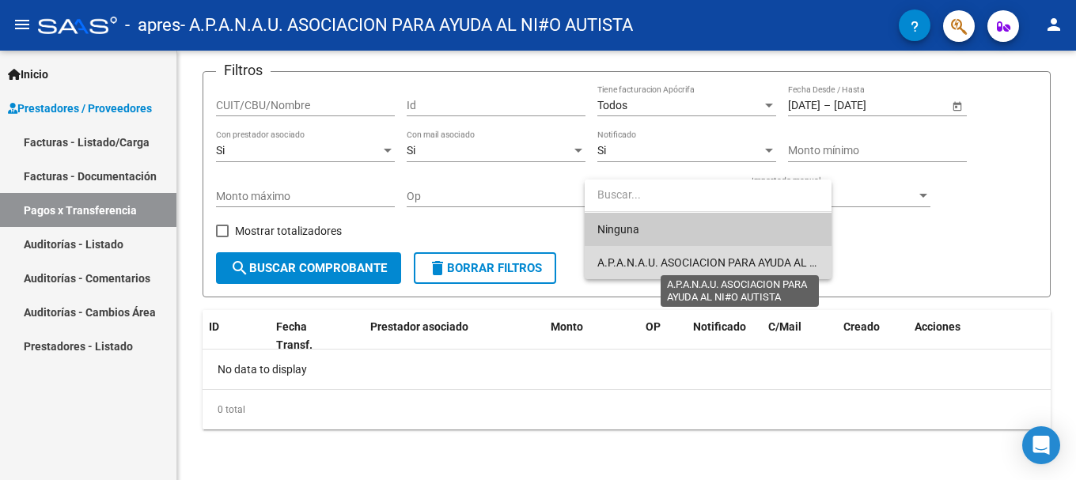
click at [689, 259] on span "A.P.A.N.A.U. ASOCIACION PARA AYUDA AL NI#O AUTISTA" at bounding box center [738, 262] width 283 height 13
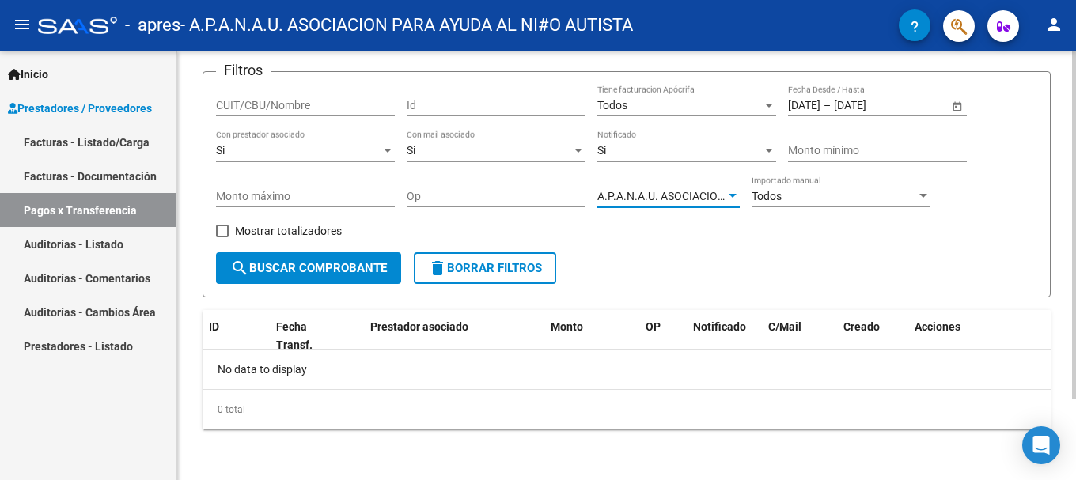
click at [342, 277] on button "search Buscar Comprobante" at bounding box center [308, 268] width 185 height 32
click at [771, 105] on div at bounding box center [769, 106] width 8 height 4
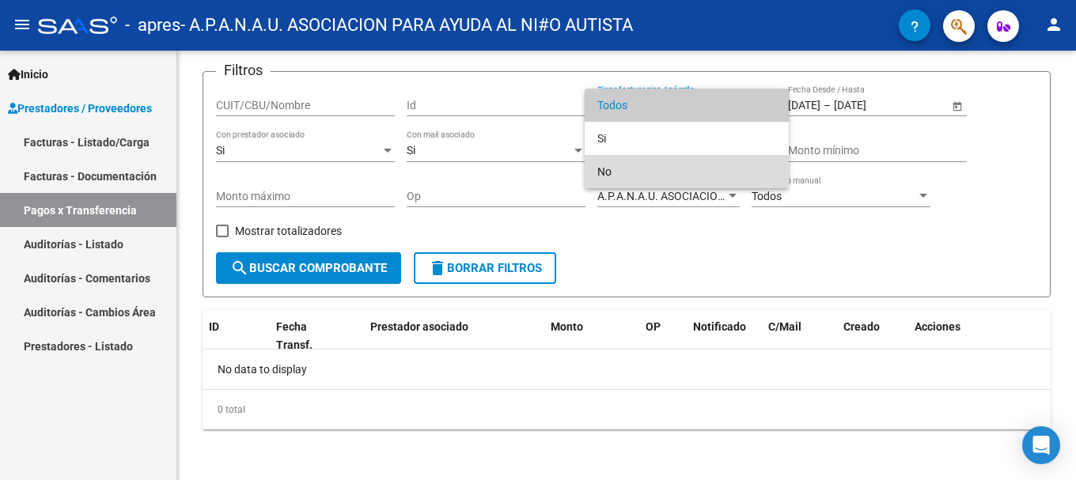
click at [615, 172] on span "No" at bounding box center [686, 171] width 179 height 33
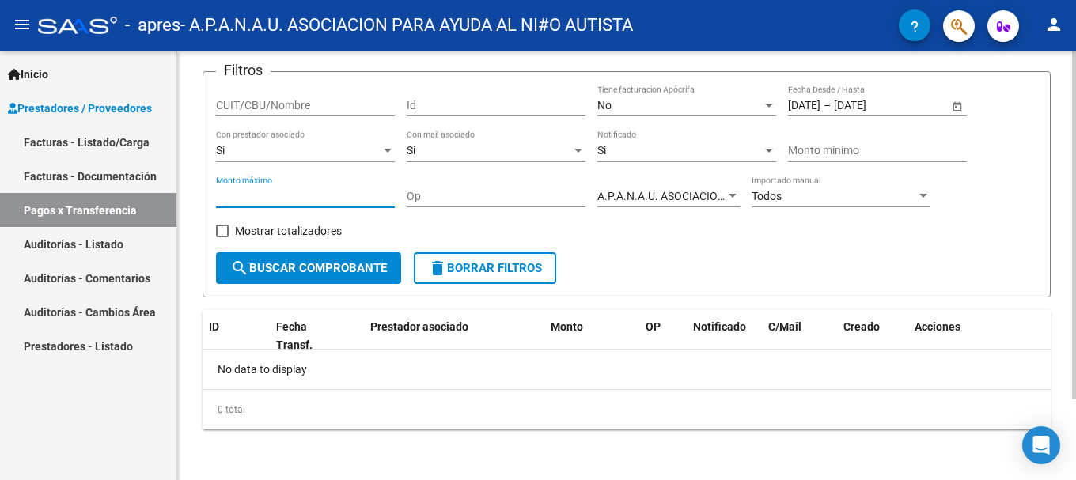
click at [378, 198] on input "Monto máximo" at bounding box center [305, 196] width 179 height 13
type input "573.31386"
click at [569, 190] on input "Op" at bounding box center [495, 196] width 179 height 13
click at [637, 214] on div "A.P.A.N.A.U. ASOCIACION PARA AYUDA AL NI#O AUTISTA Seleccionar Prestador" at bounding box center [668, 198] width 142 height 45
click at [928, 195] on div at bounding box center [923, 196] width 14 height 13
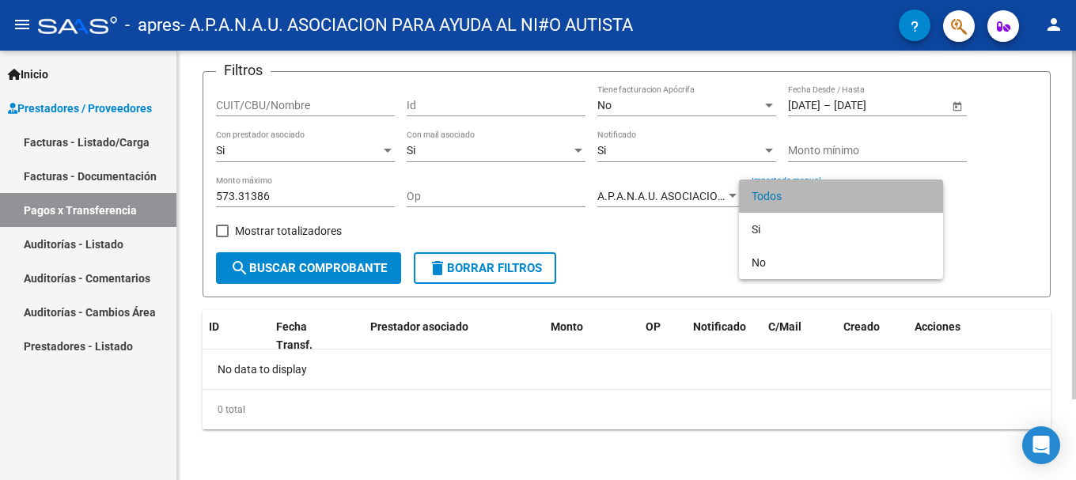
click at [928, 195] on span "Todos" at bounding box center [840, 196] width 179 height 33
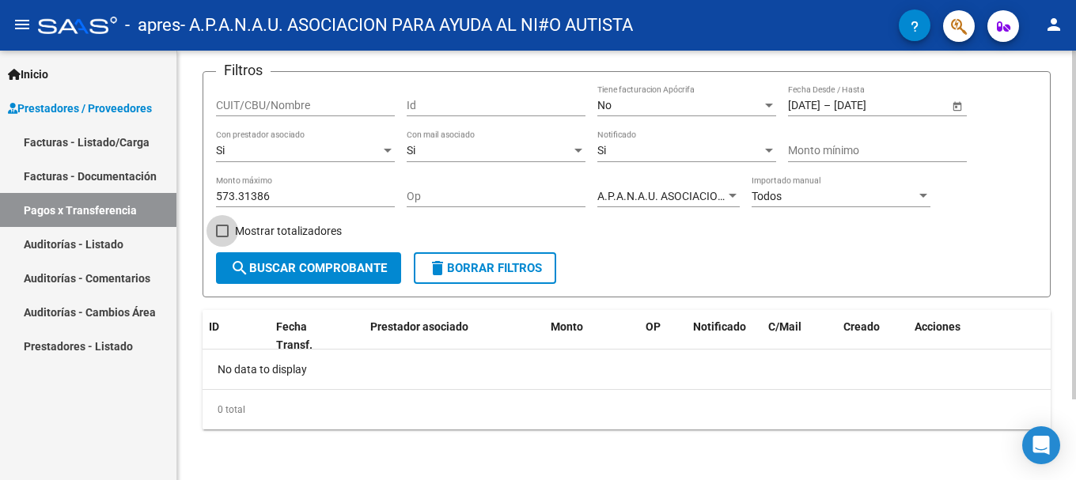
click at [225, 228] on span at bounding box center [222, 231] width 13 height 13
click at [222, 237] on input "Mostrar totalizadores" at bounding box center [221, 237] width 1 height 1
checkbox input "true"
click at [335, 260] on button "search Buscar Comprobante" at bounding box center [308, 268] width 185 height 32
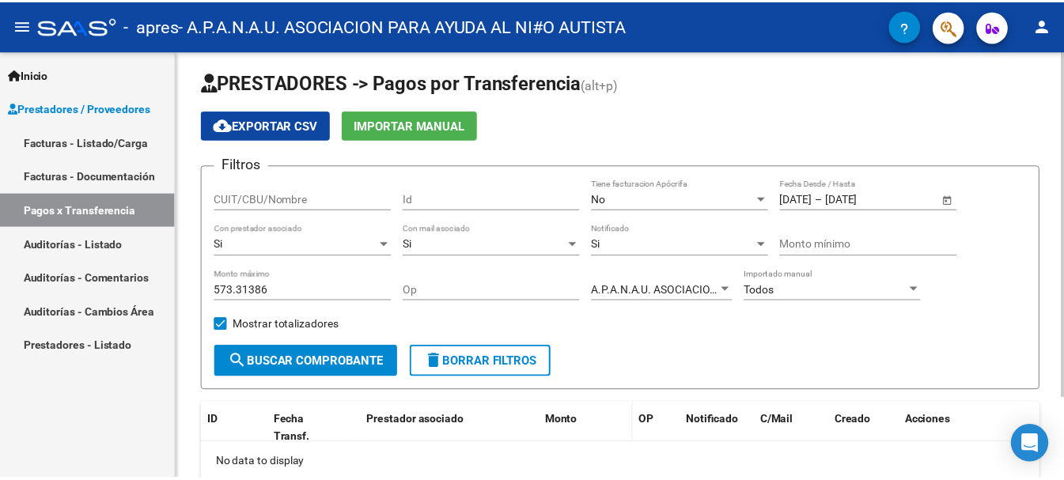
scroll to position [0, 0]
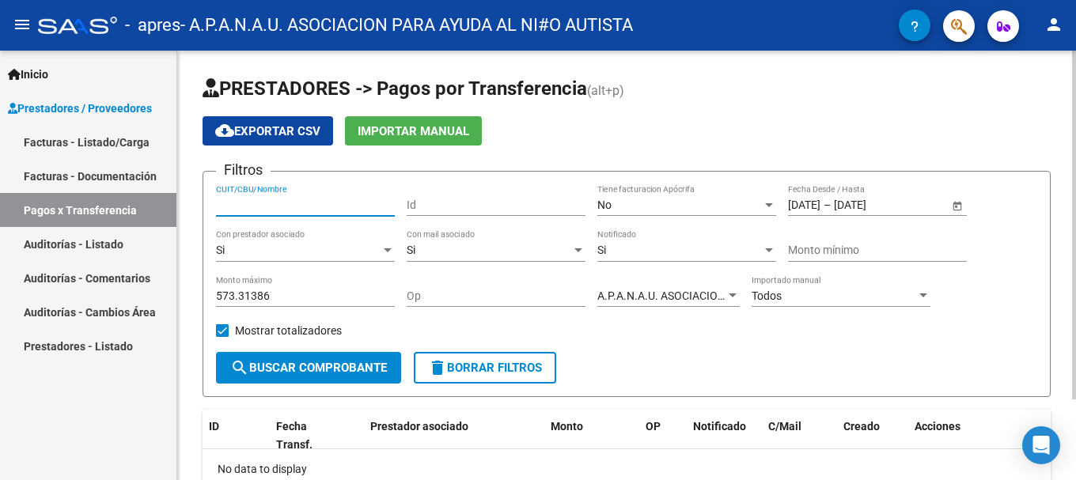
click at [330, 199] on input "CUIT/CBU/Nombre" at bounding box center [305, 205] width 179 height 13
click at [688, 108] on app-list-header "PRESTADORES -> Pagos por Transferencia (alt+p) cloud_download Exportar CSV Impo…" at bounding box center [626, 236] width 848 height 321
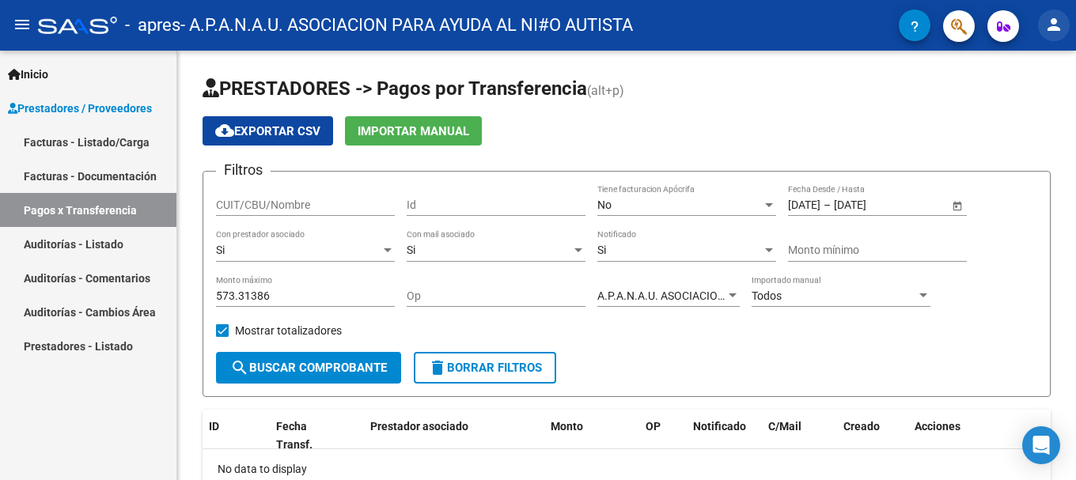
click at [1049, 25] on mat-icon "person" at bounding box center [1053, 24] width 19 height 19
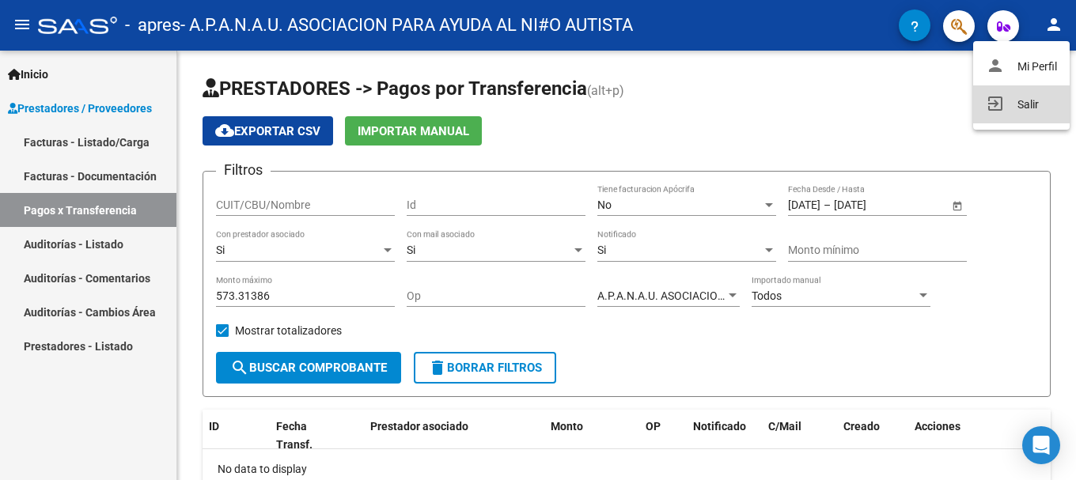
click at [1034, 99] on button "exit_to_app Salir" at bounding box center [1021, 104] width 96 height 38
